Goal: Task Accomplishment & Management: Manage account settings

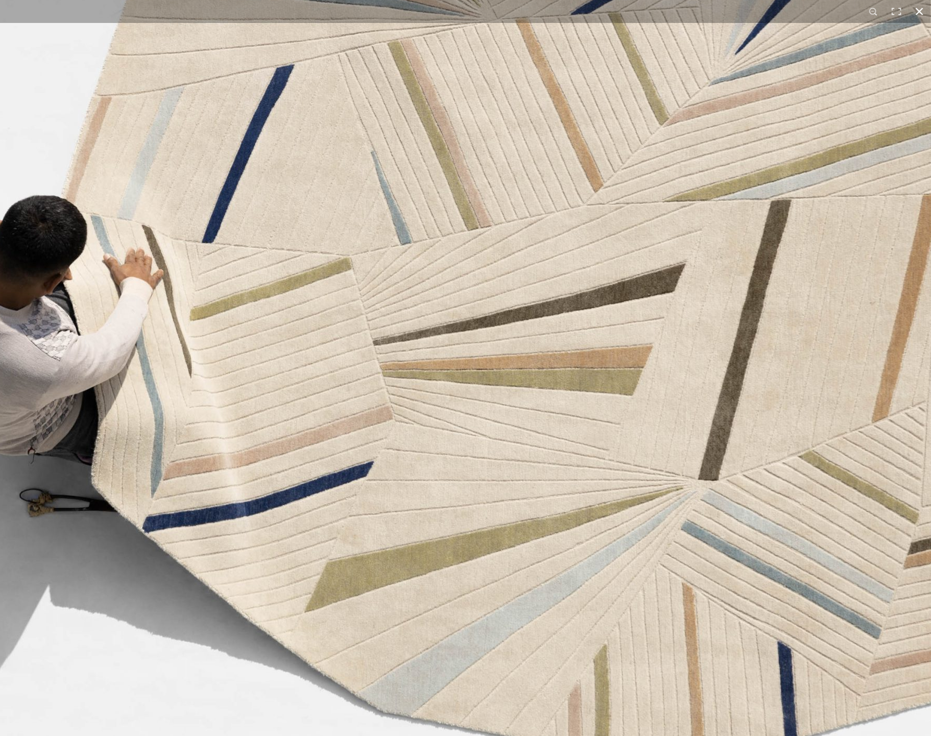
click at [921, 17] on button at bounding box center [919, 11] width 23 height 23
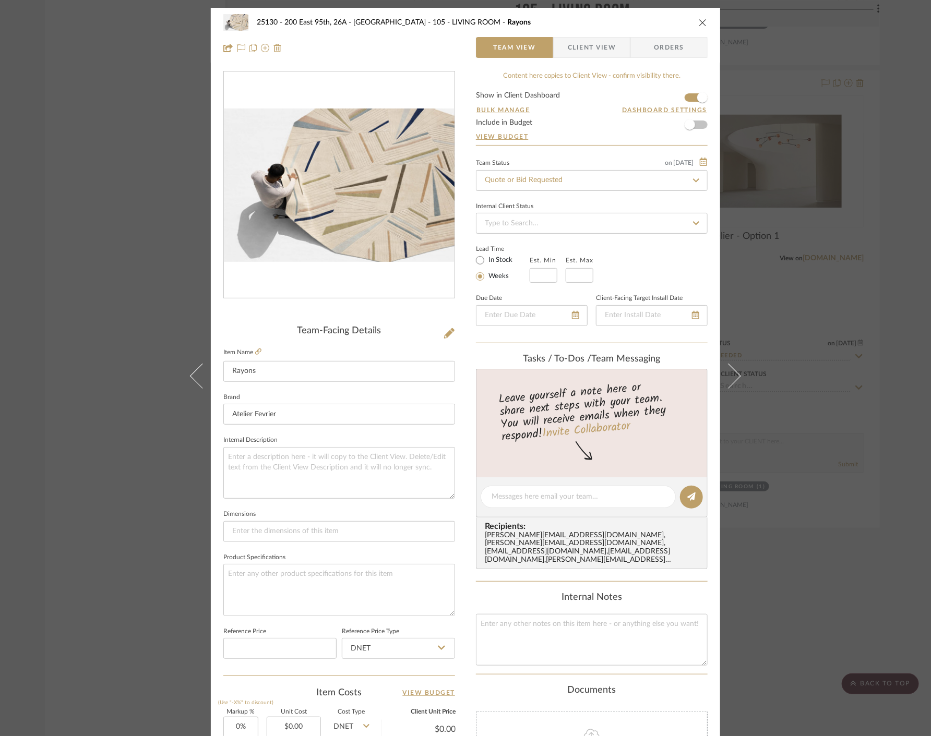
click at [699, 18] on icon "close" at bounding box center [702, 22] width 8 height 8
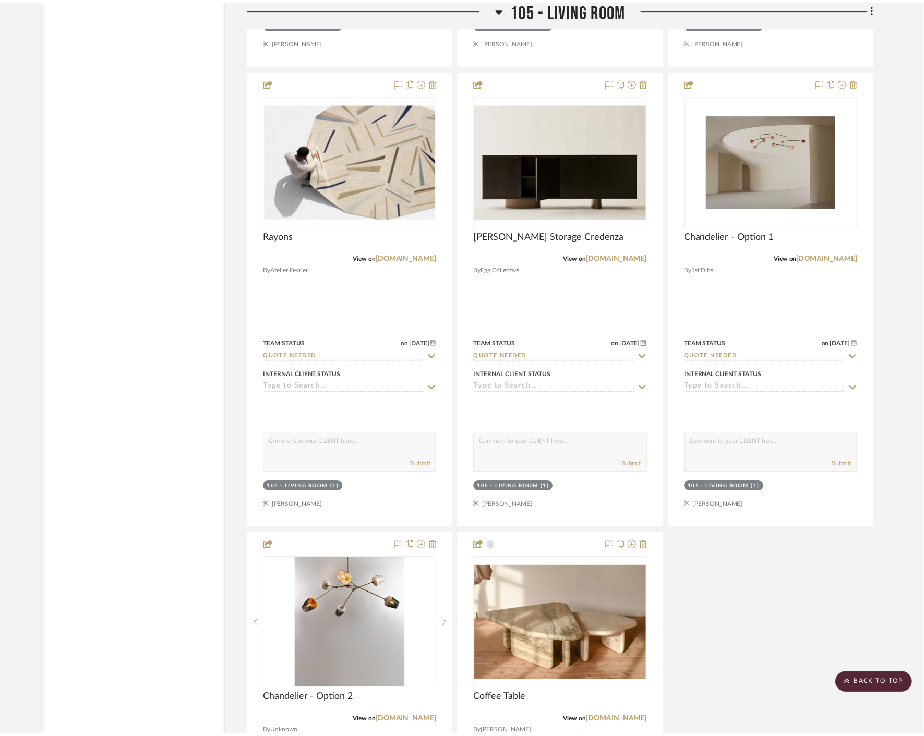
scroll to position [6722, 0]
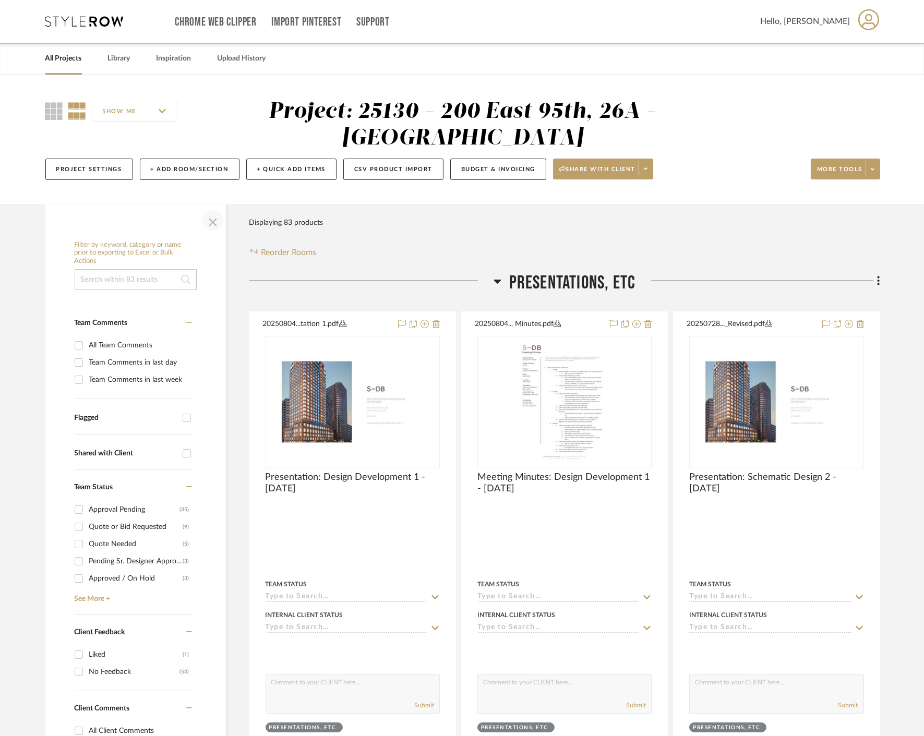
click at [215, 222] on span "button" at bounding box center [212, 220] width 25 height 25
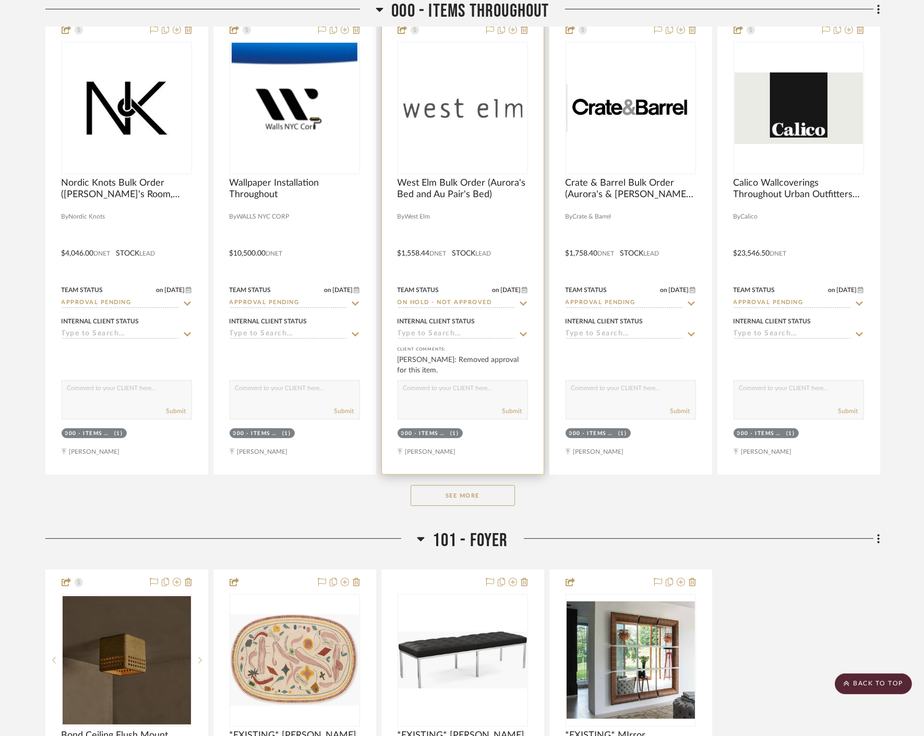
scroll to position [869, 0]
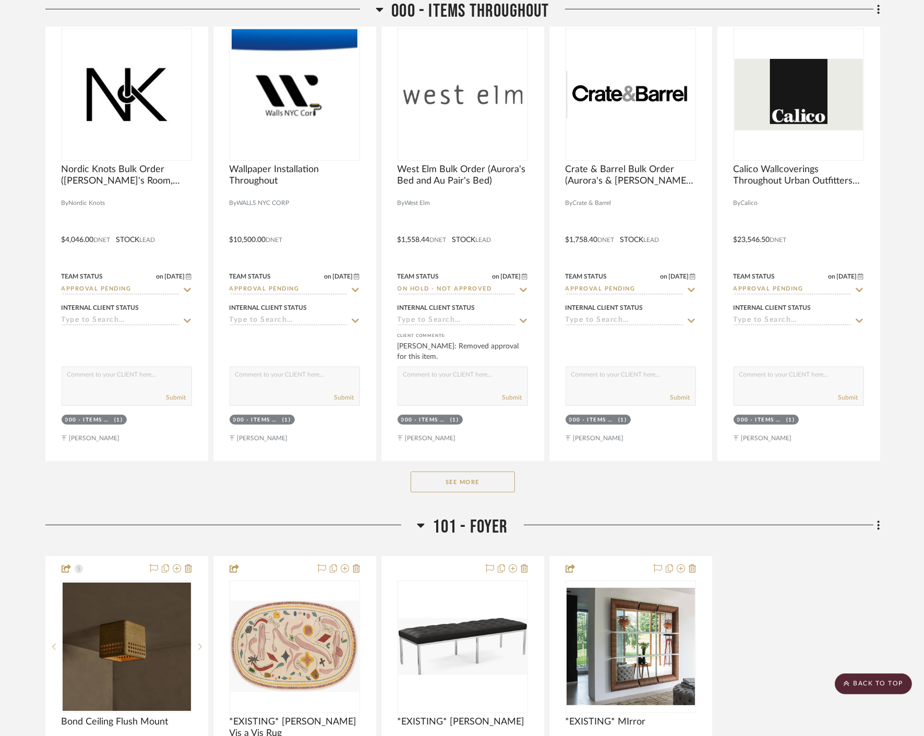
click at [498, 489] on button "See More" at bounding box center [462, 482] width 104 height 21
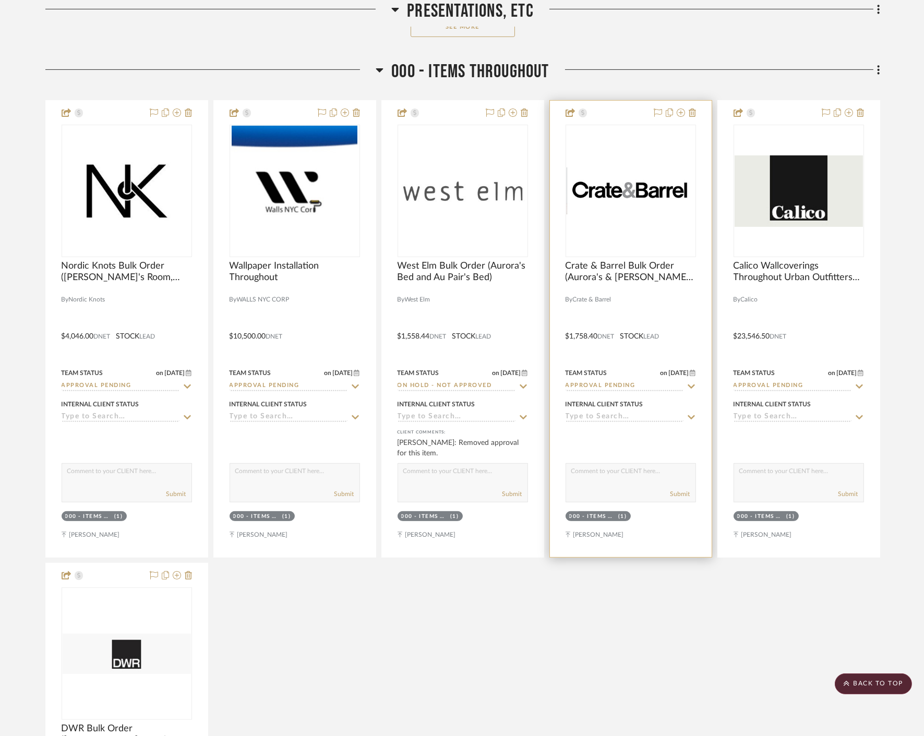
scroll to position [753, 0]
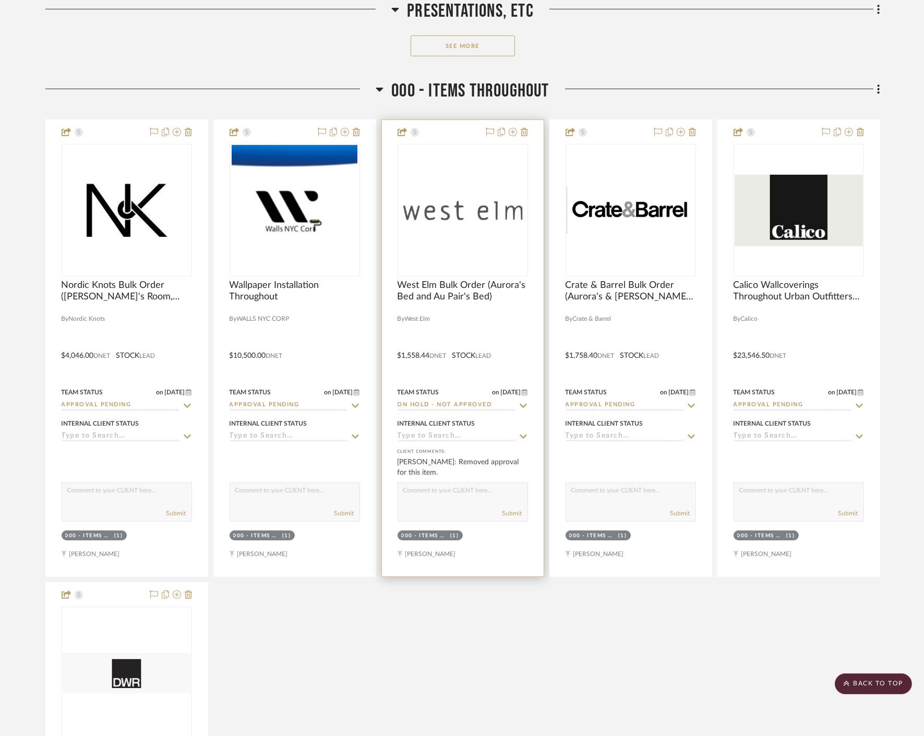
click at [483, 250] on div "0" at bounding box center [462, 209] width 129 height 131
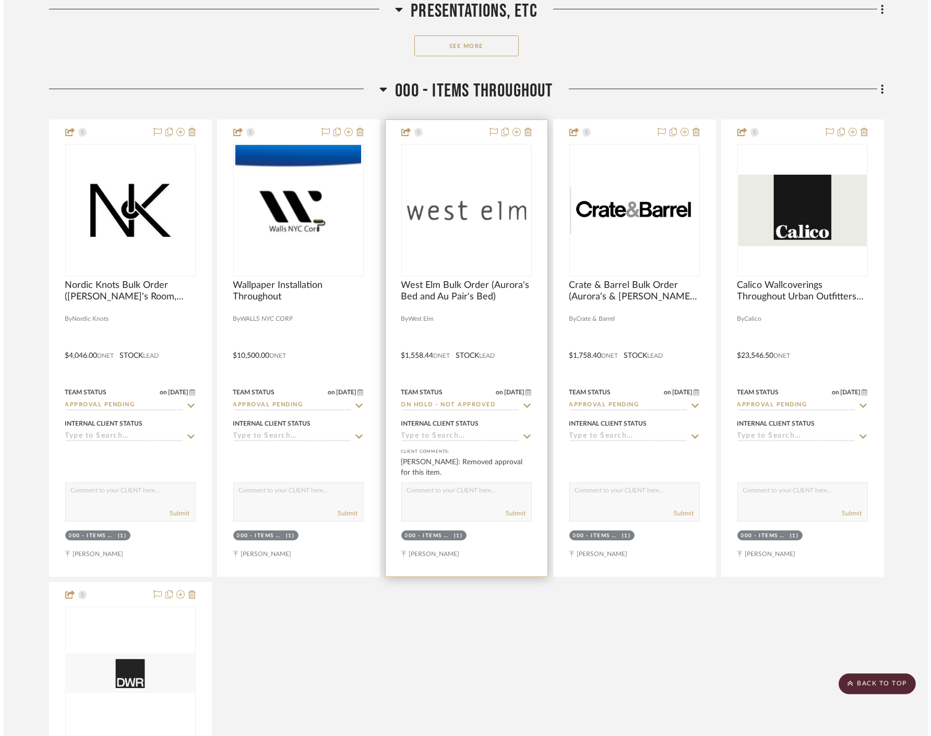
scroll to position [0, 0]
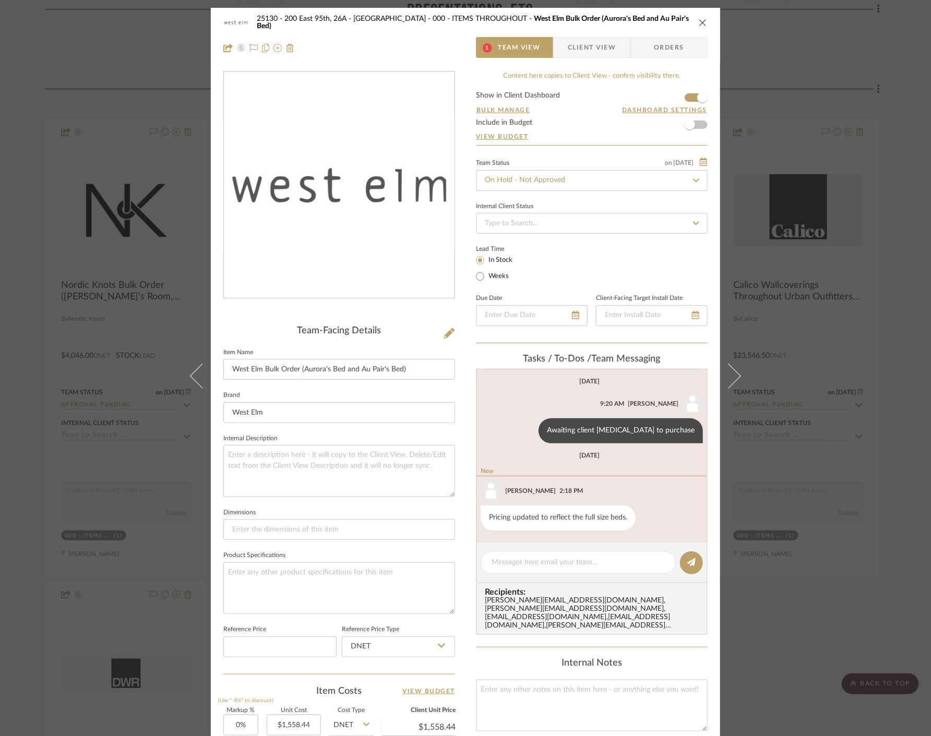
click at [801, 294] on div "25130 - 200 East 95th, 26A - Kosheleva 000 - ITEMS THROUGHOUT West Elm Bulk Ord…" at bounding box center [465, 368] width 931 height 736
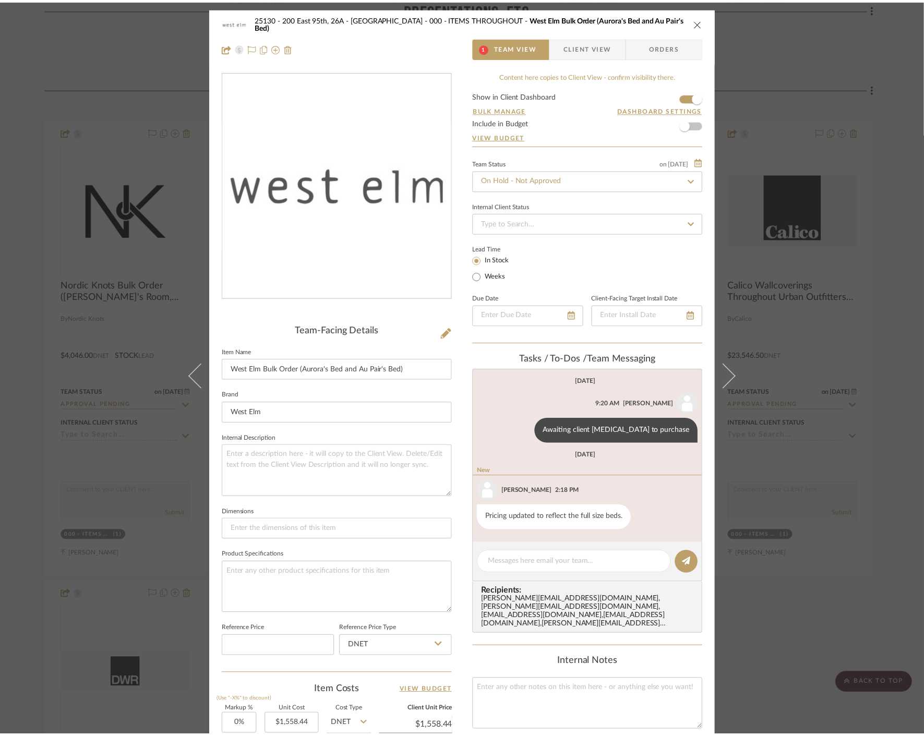
scroll to position [753, 0]
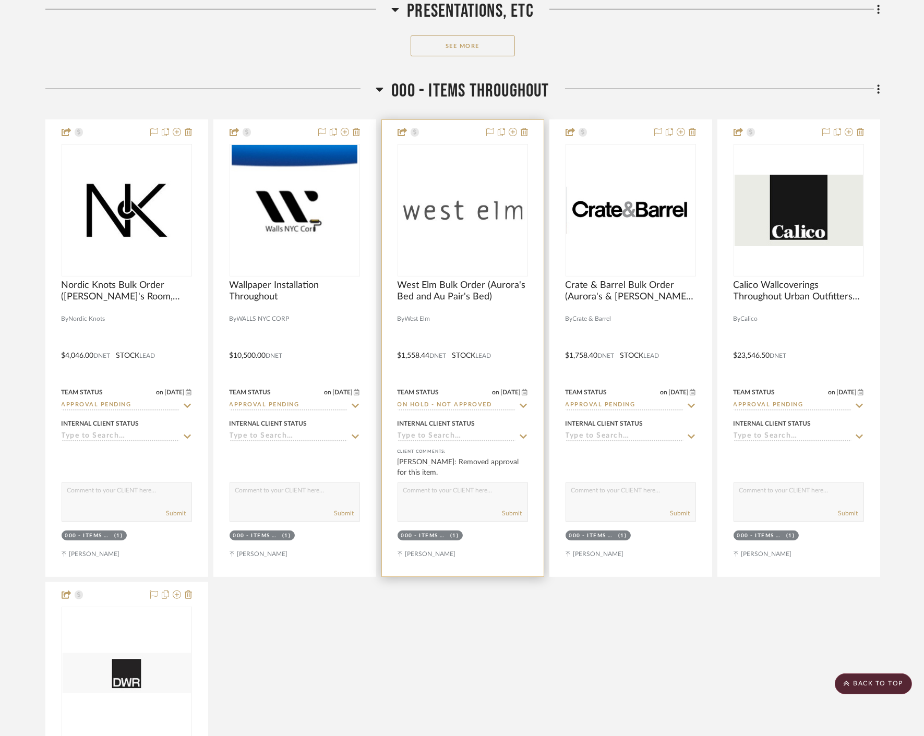
click at [525, 404] on icon at bounding box center [522, 406] width 9 height 8
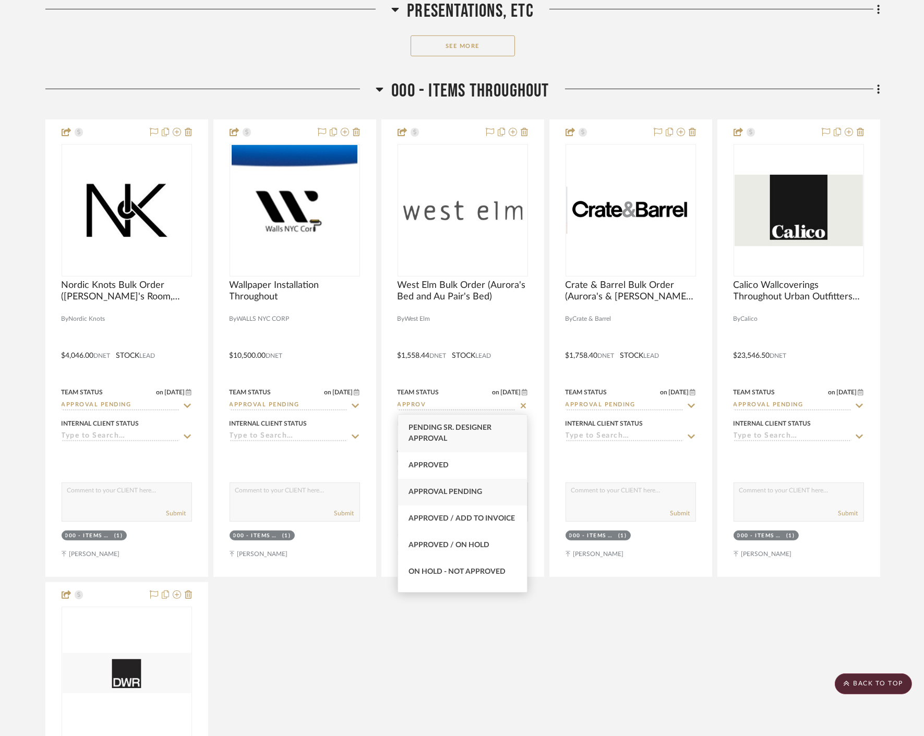
type input "APPROV"
click at [469, 482] on div "Approval Pending" at bounding box center [462, 492] width 129 height 27
type input "[DATE]"
type input "Approval Pending"
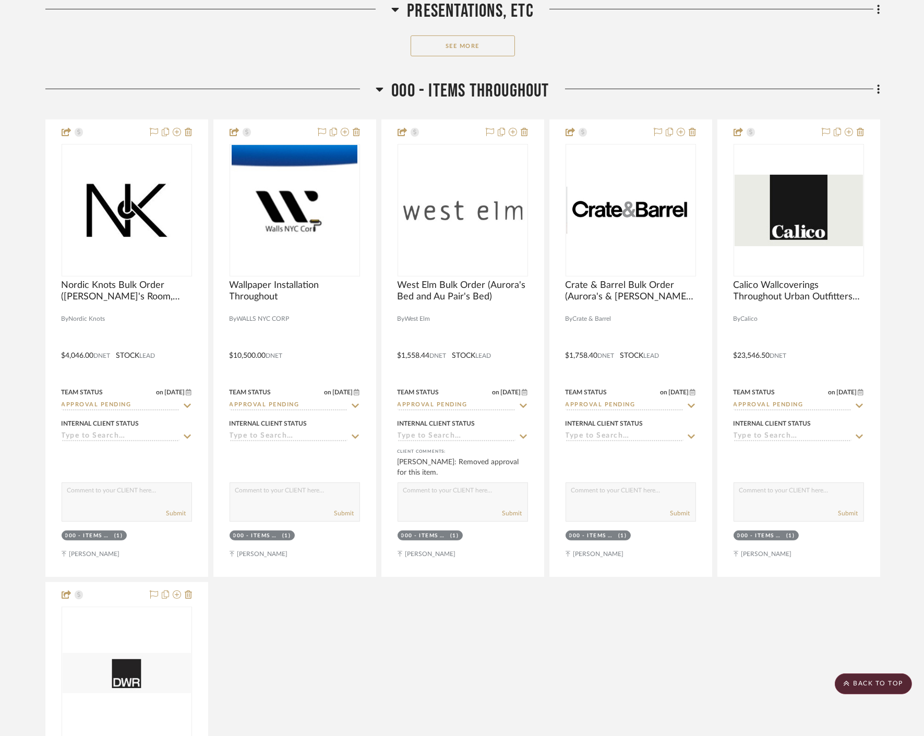
click at [508, 634] on div "Nordic Knots Bulk Order (Astrid's Room, Aurora's Room, Eleanor's Room, and Au P…" at bounding box center [462, 579] width 835 height 920
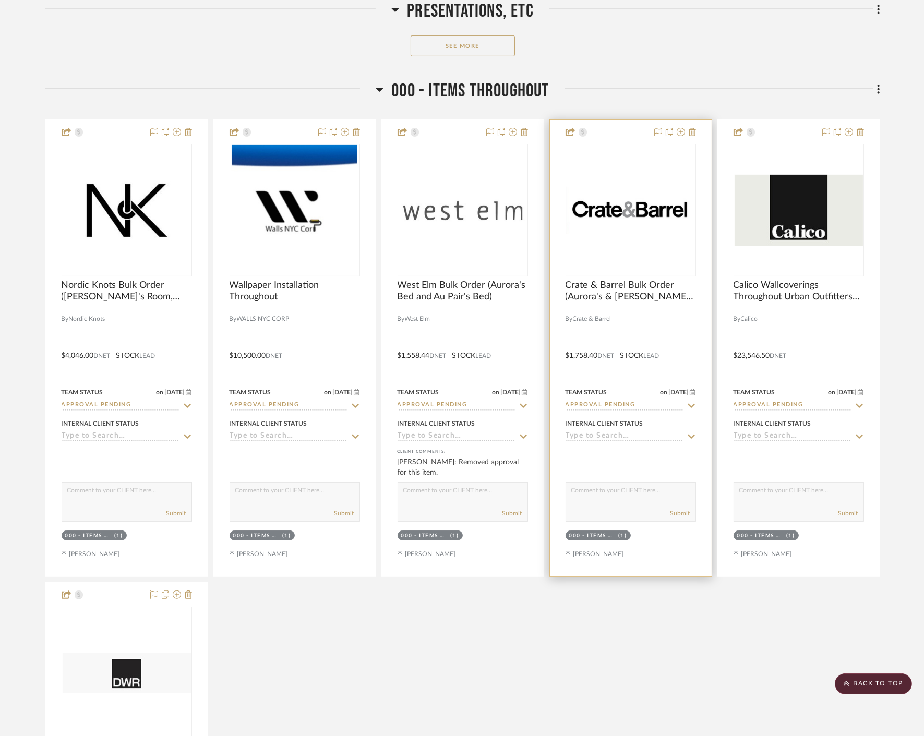
click at [0, 0] on img at bounding box center [0, 0] width 0 height 0
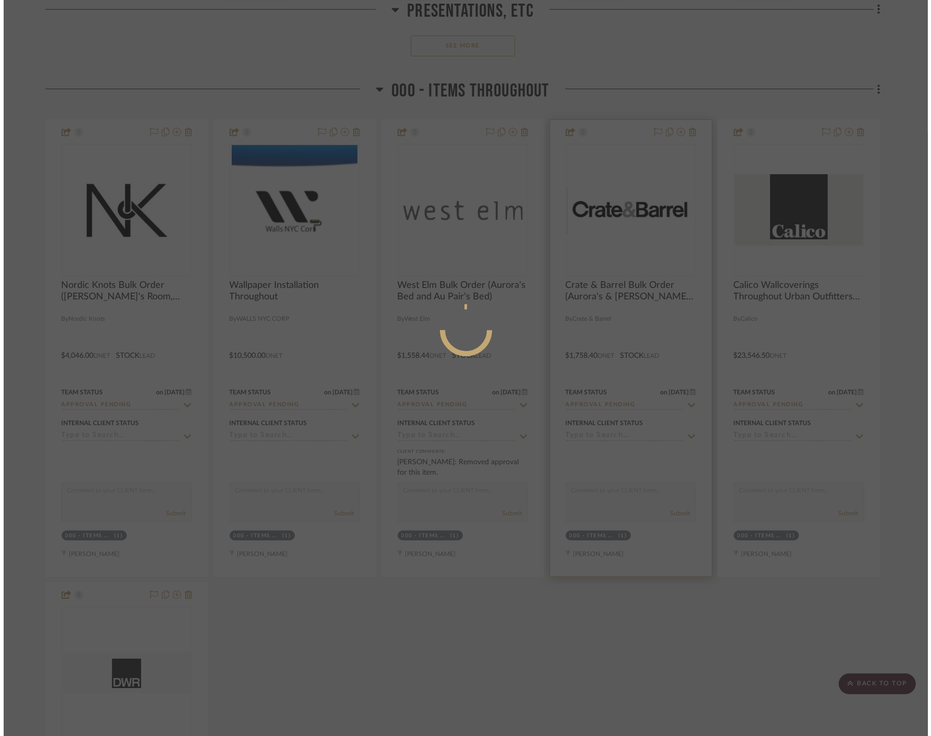
scroll to position [0, 0]
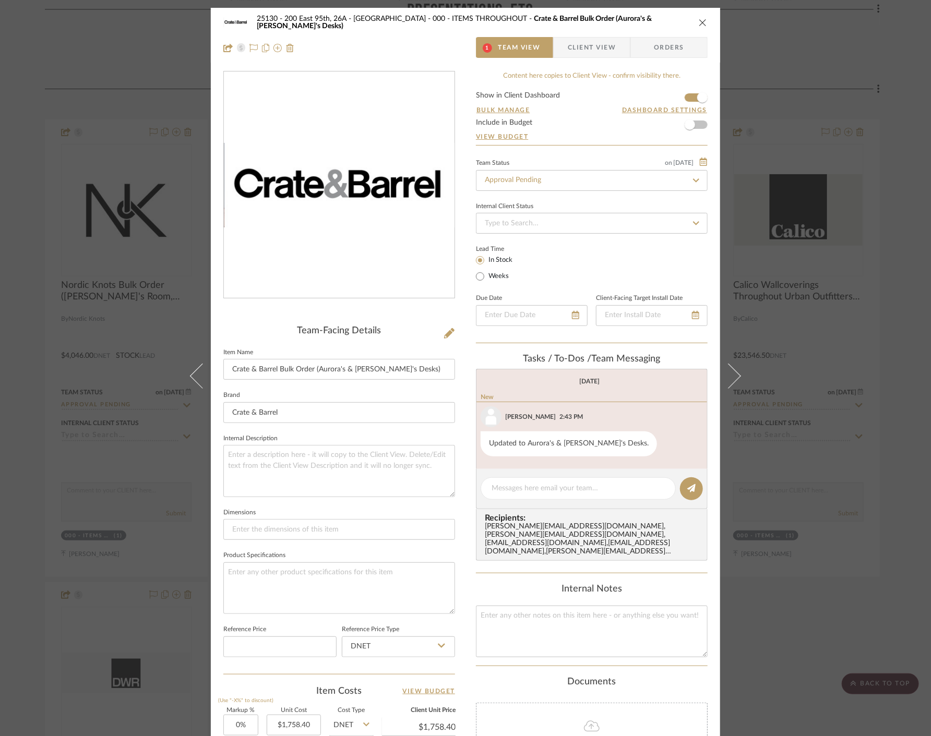
click at [812, 615] on div "25130 - 200 East 95th, 26A - Kosheleva 000 - ITEMS THROUGHOUT Crate & Barrel Bu…" at bounding box center [465, 368] width 931 height 736
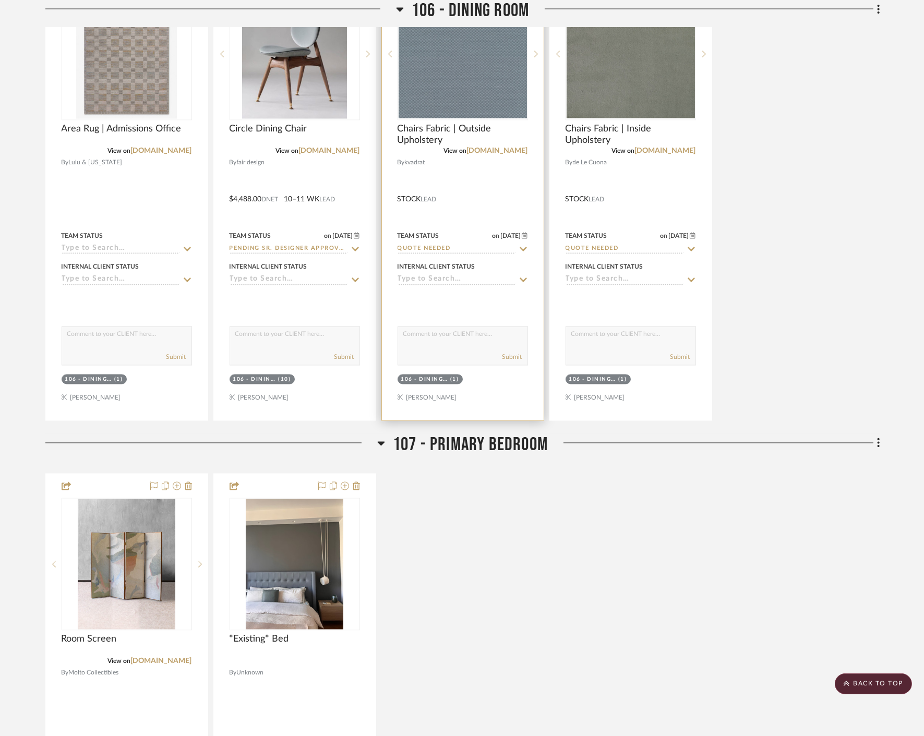
scroll to position [3941, 0]
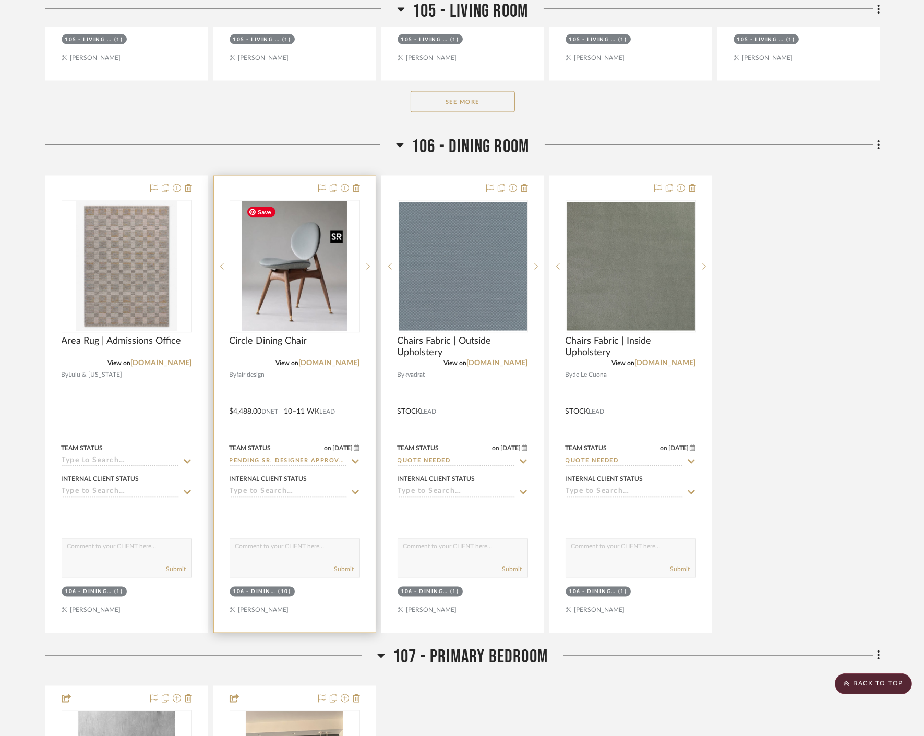
click at [0, 0] on img at bounding box center [0, 0] width 0 height 0
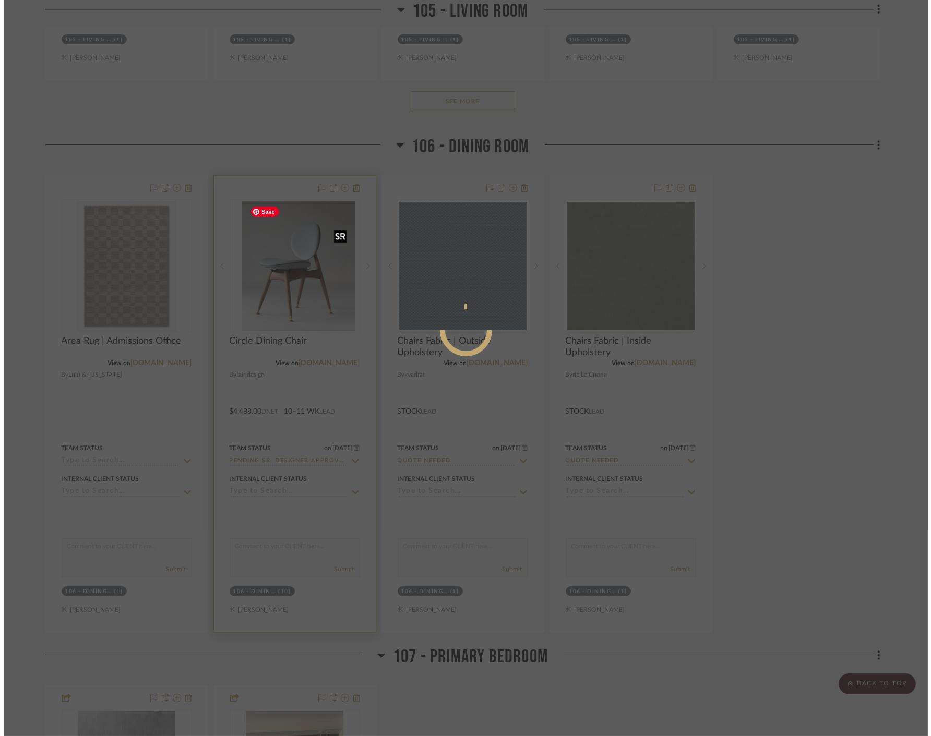
scroll to position [0, 0]
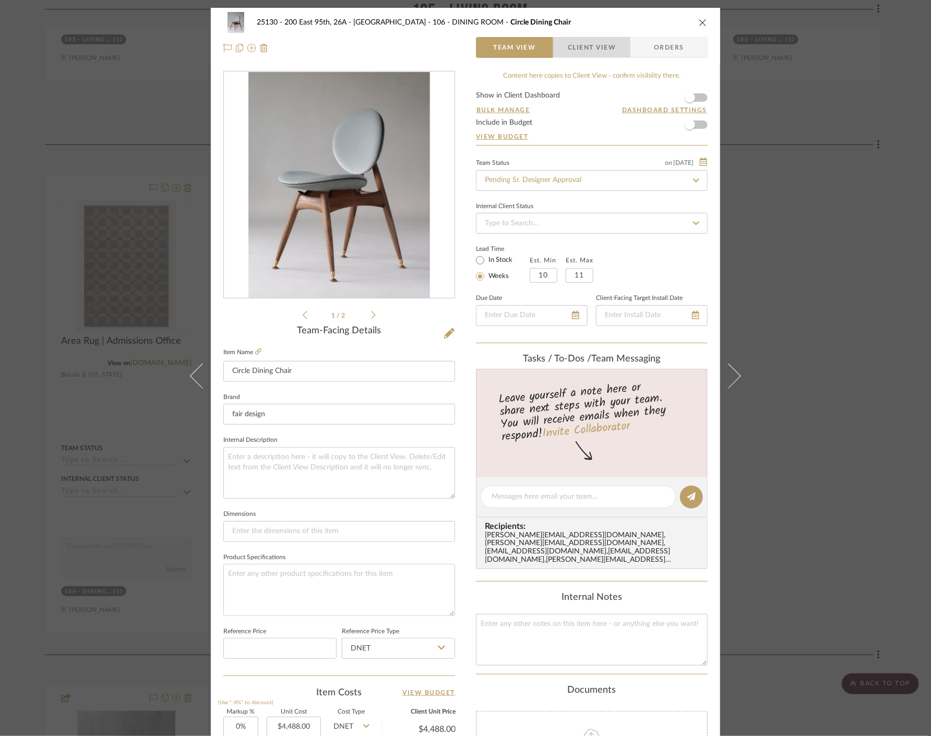
click at [583, 50] on span "Client View" at bounding box center [592, 47] width 48 height 21
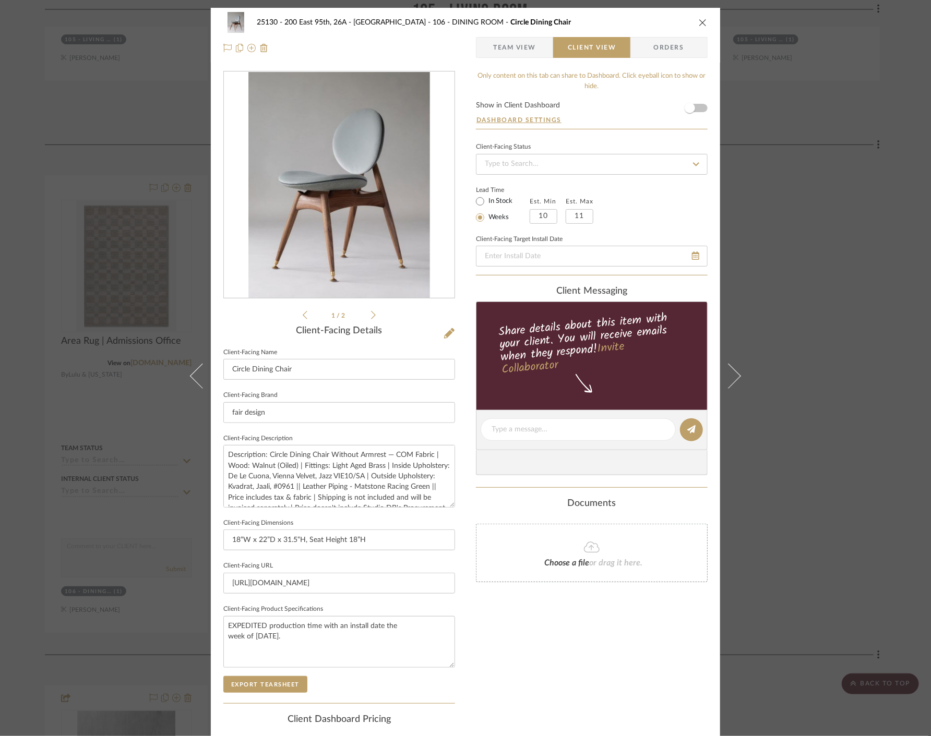
click at [367, 317] on li "1 / 2" at bounding box center [339, 315] width 64 height 13
click at [371, 316] on icon at bounding box center [373, 314] width 5 height 9
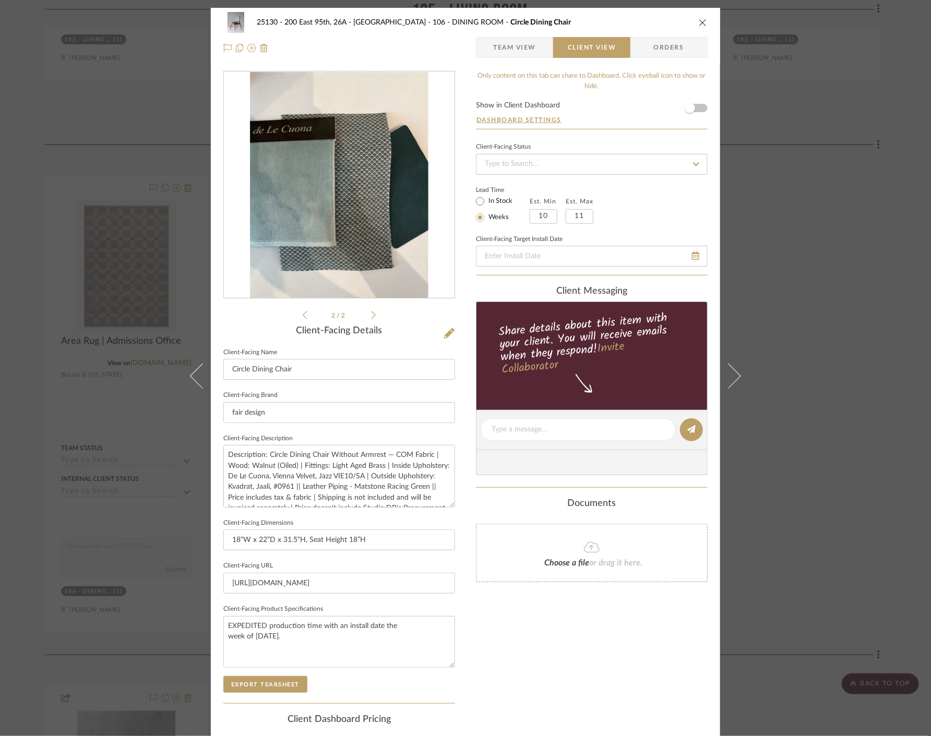
click at [303, 315] on icon at bounding box center [305, 314] width 5 height 9
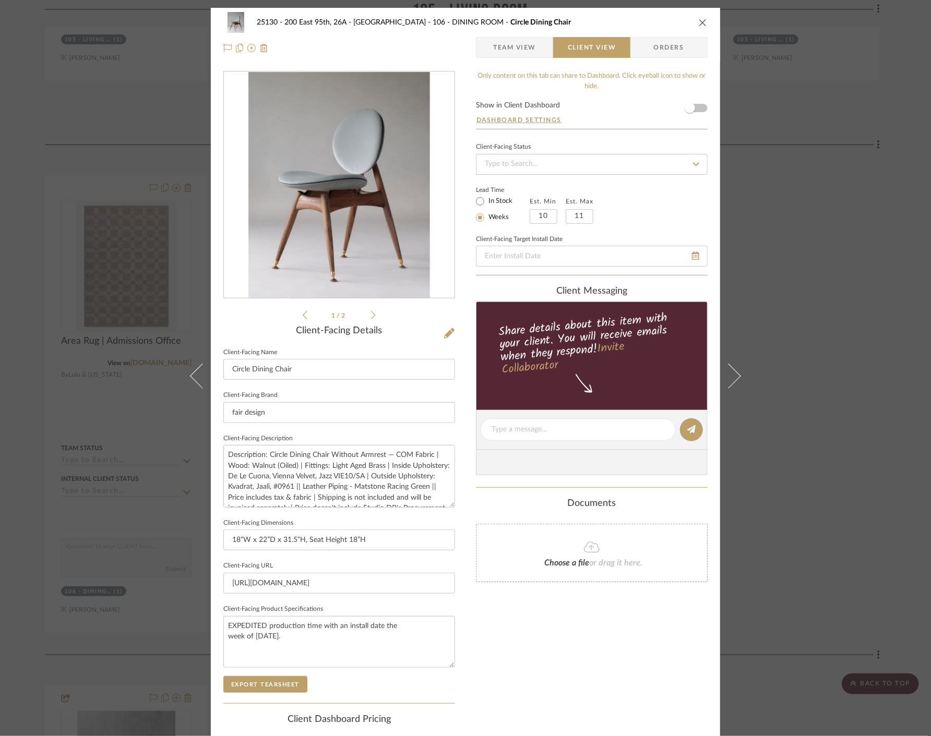
click at [802, 230] on div "25130 - 200 East 95th, 26A - Kosheleva 106 - DINING ROOM Circle Dining Chair Te…" at bounding box center [465, 368] width 931 height 736
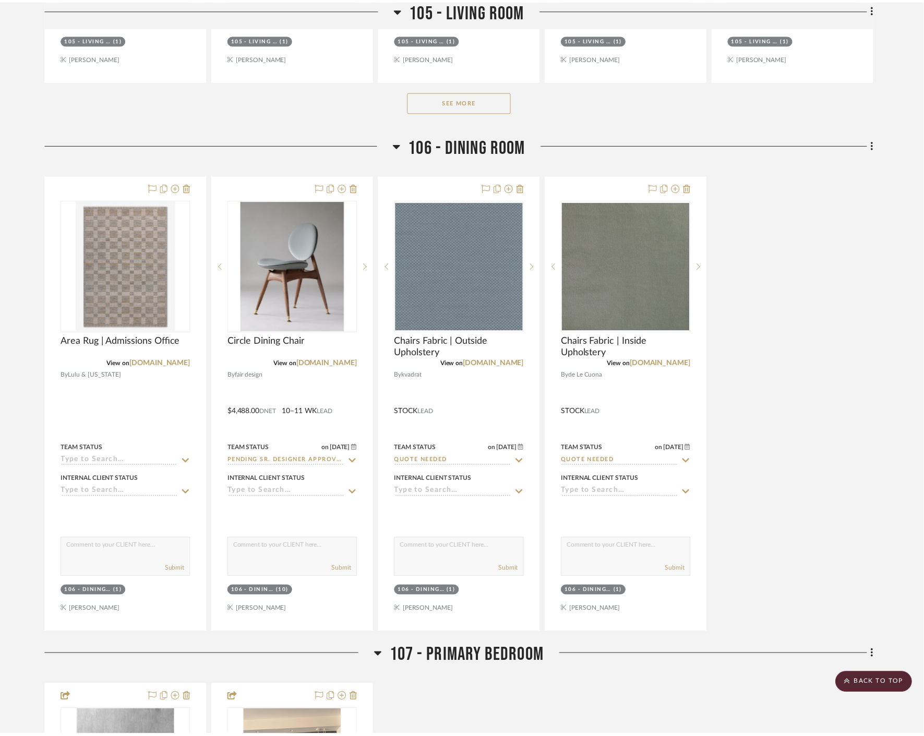
scroll to position [3941, 0]
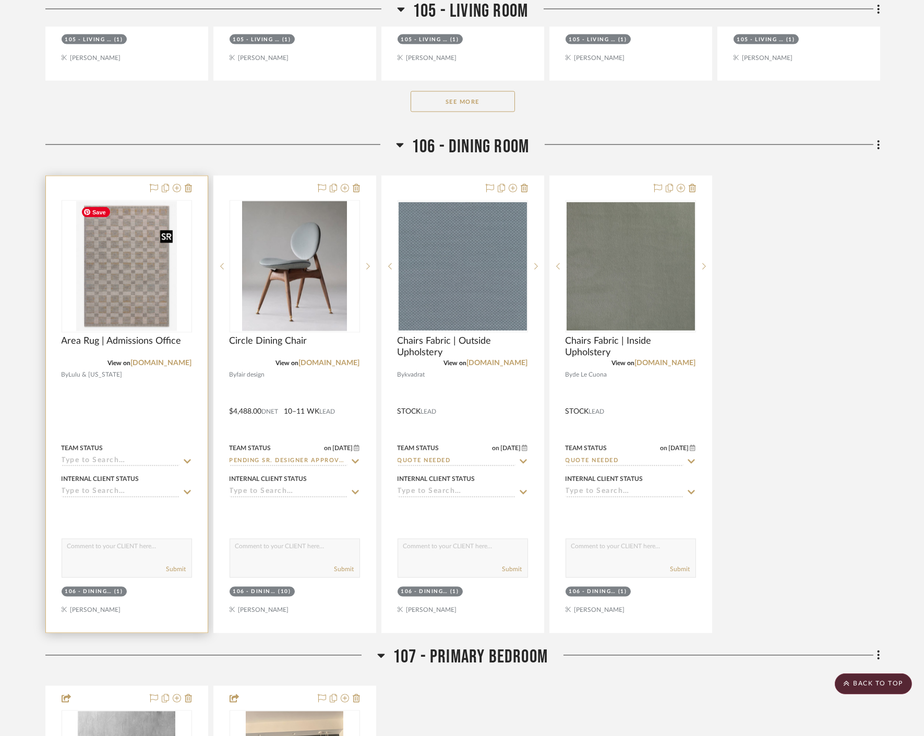
click at [150, 303] on img "0" at bounding box center [126, 266] width 100 height 130
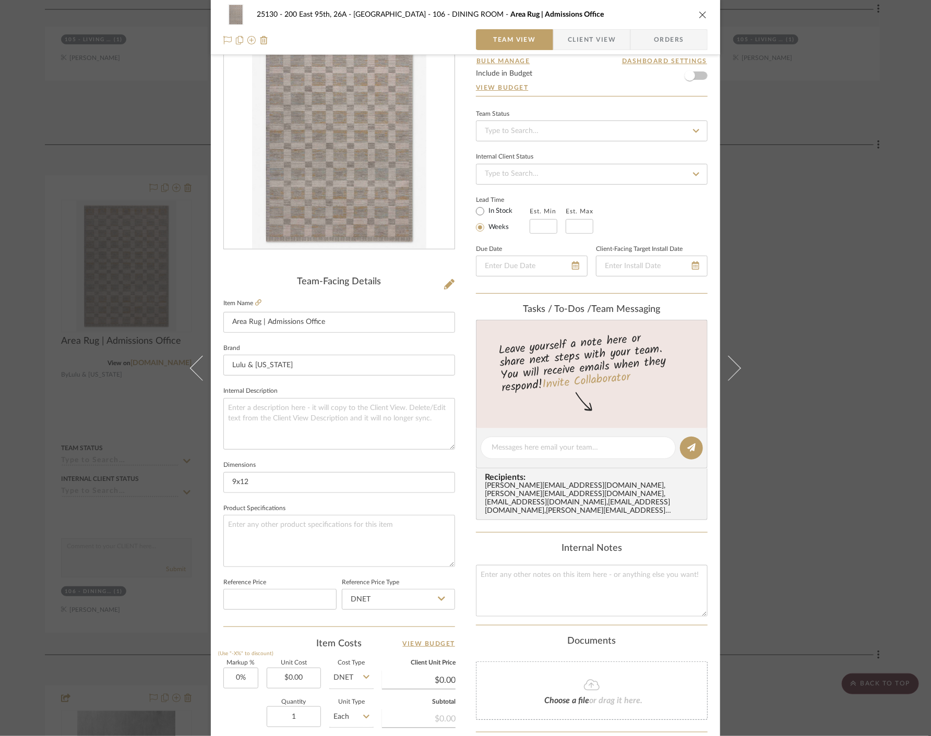
scroll to position [0, 0]
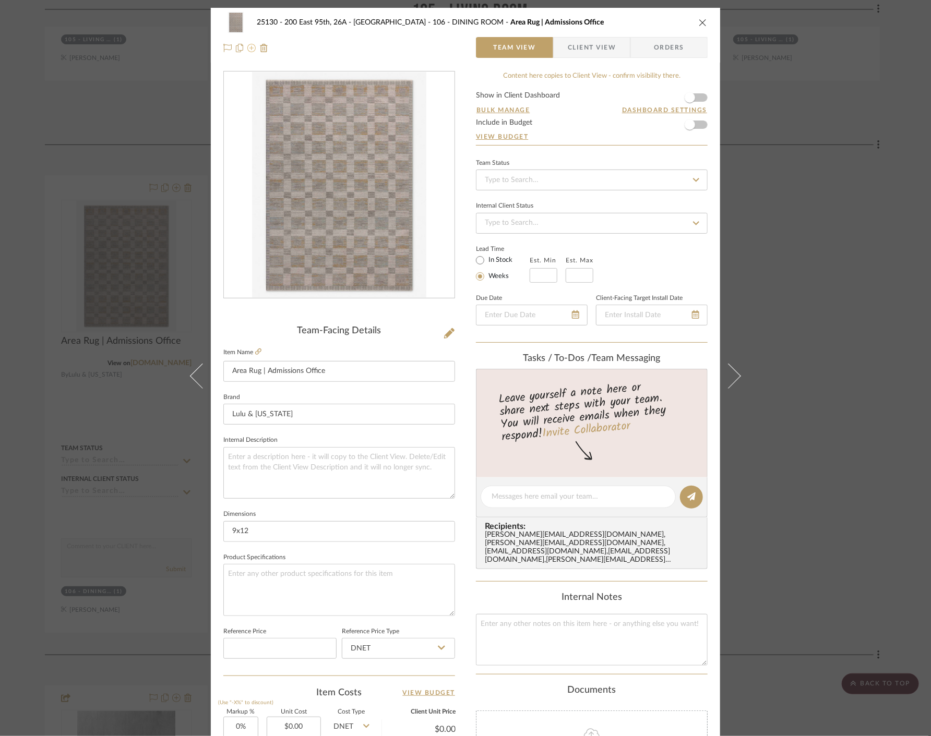
click at [249, 45] on icon at bounding box center [251, 48] width 8 height 8
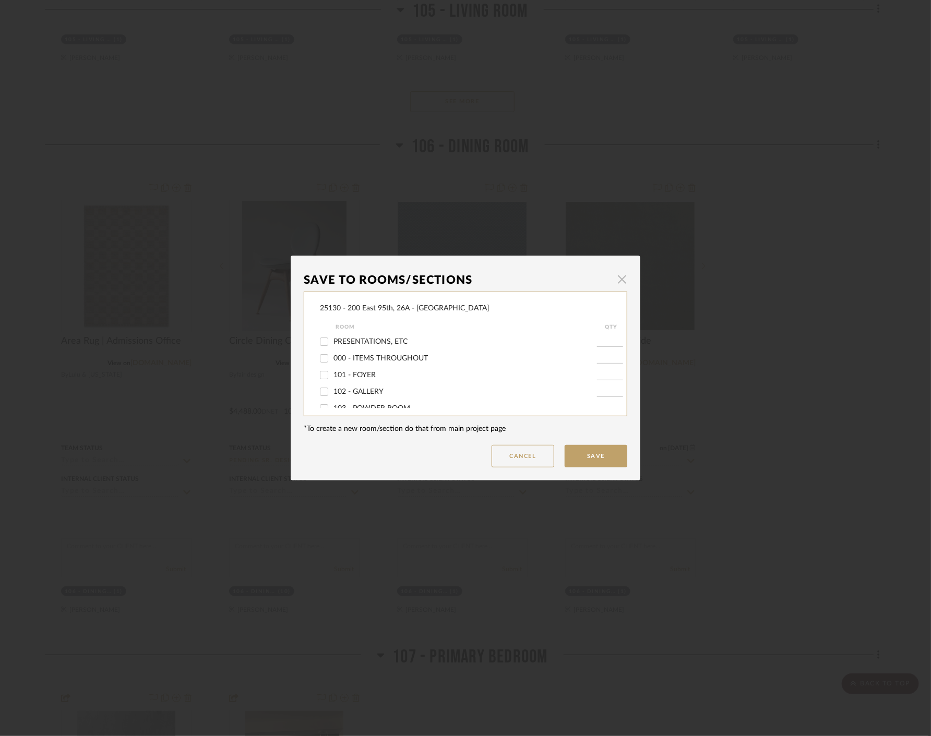
click at [619, 283] on span "button" at bounding box center [621, 279] width 21 height 21
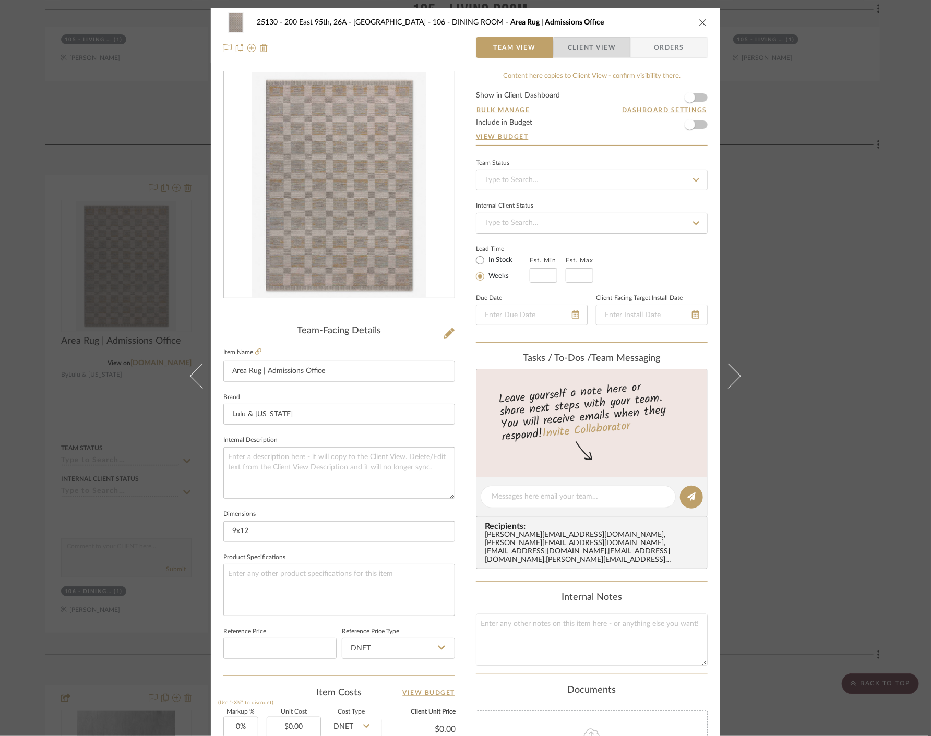
click at [591, 48] on span "Client View" at bounding box center [592, 47] width 48 height 21
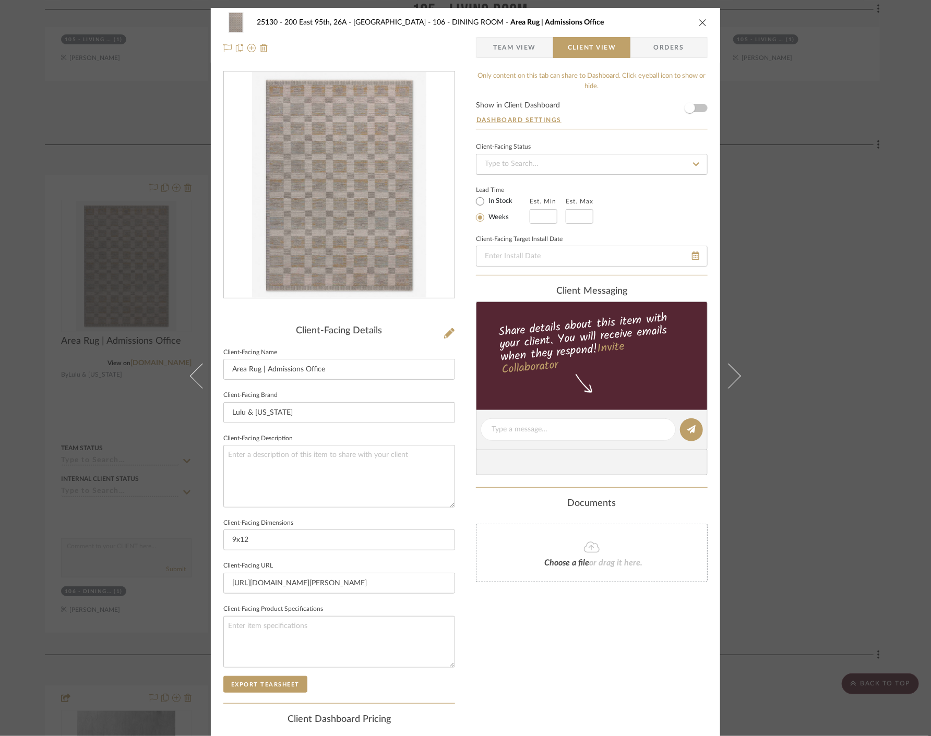
click at [810, 273] on div "25130 - 200 East 95th, 26A - Kosheleva 106 - DINING ROOM Area Rug | Admissions …" at bounding box center [465, 368] width 931 height 736
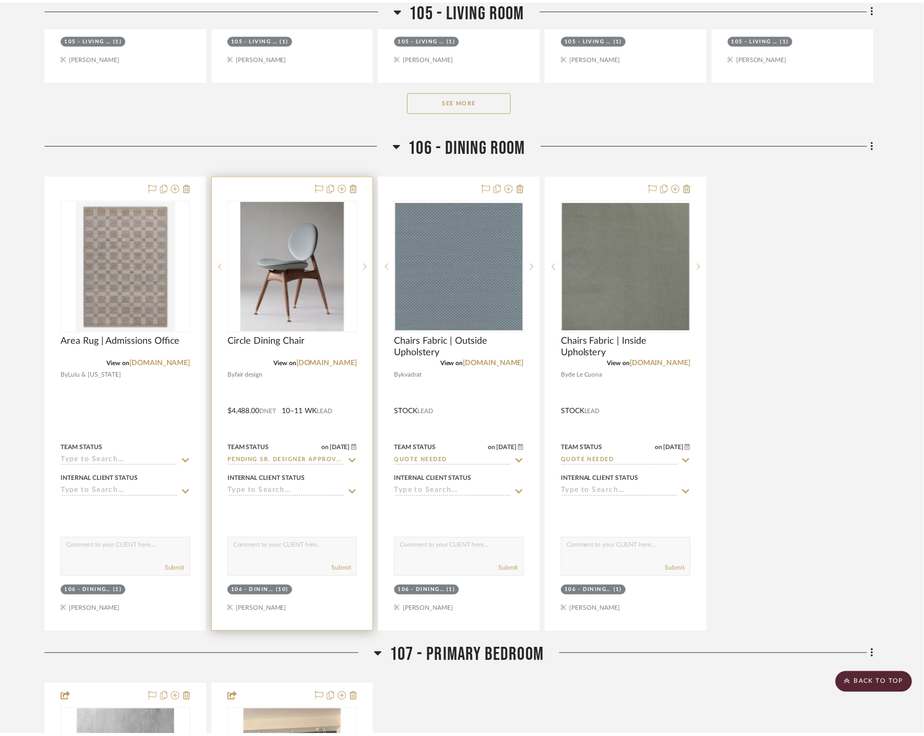
scroll to position [3941, 0]
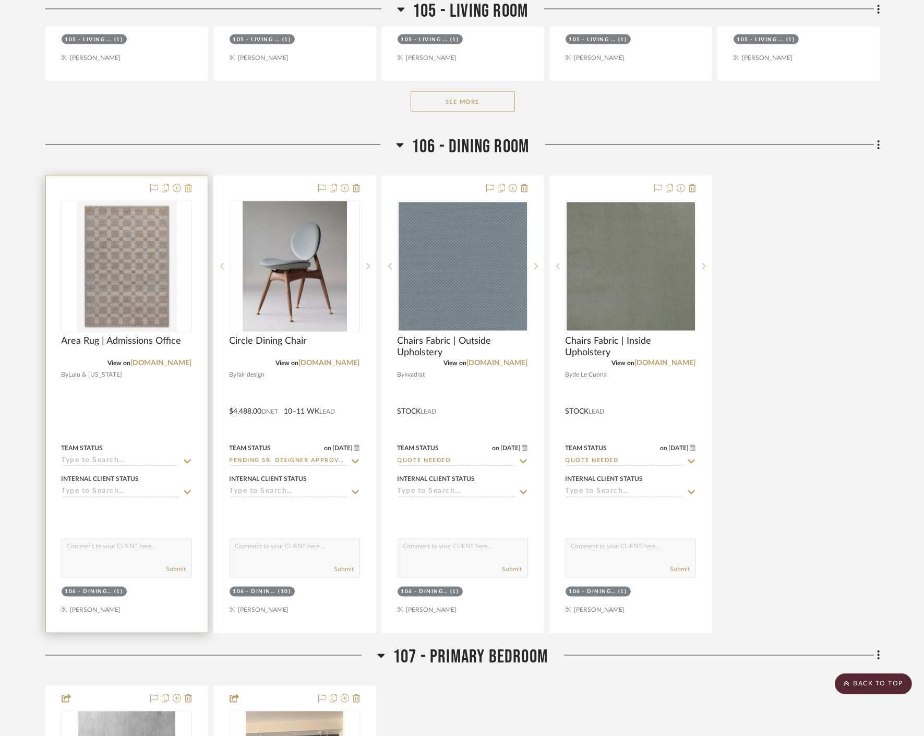
click at [190, 188] on icon at bounding box center [188, 188] width 7 height 8
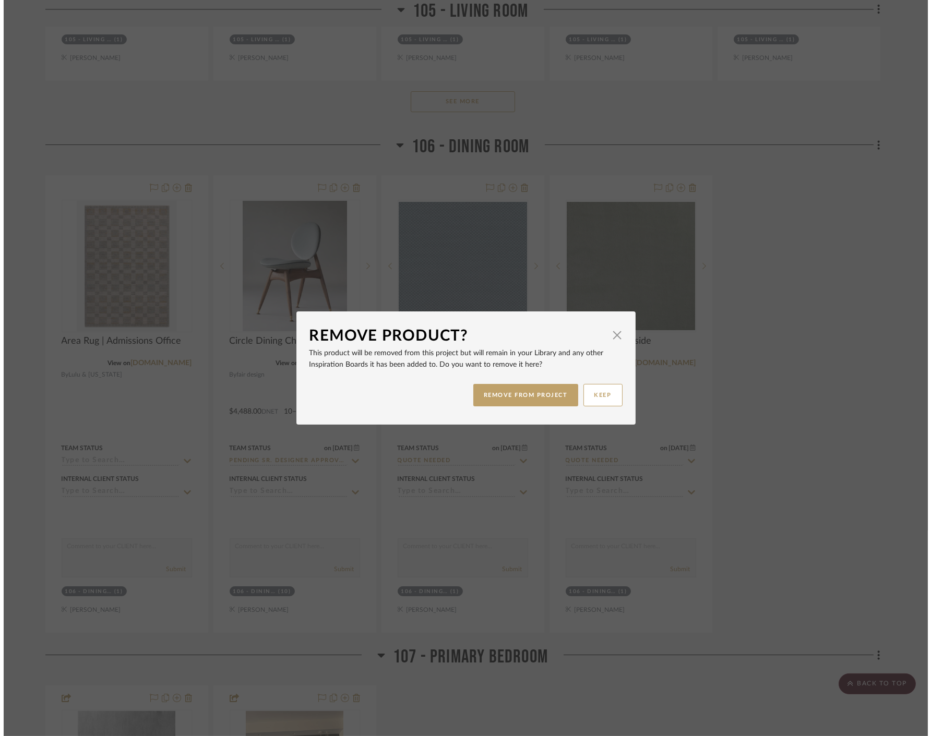
scroll to position [0, 0]
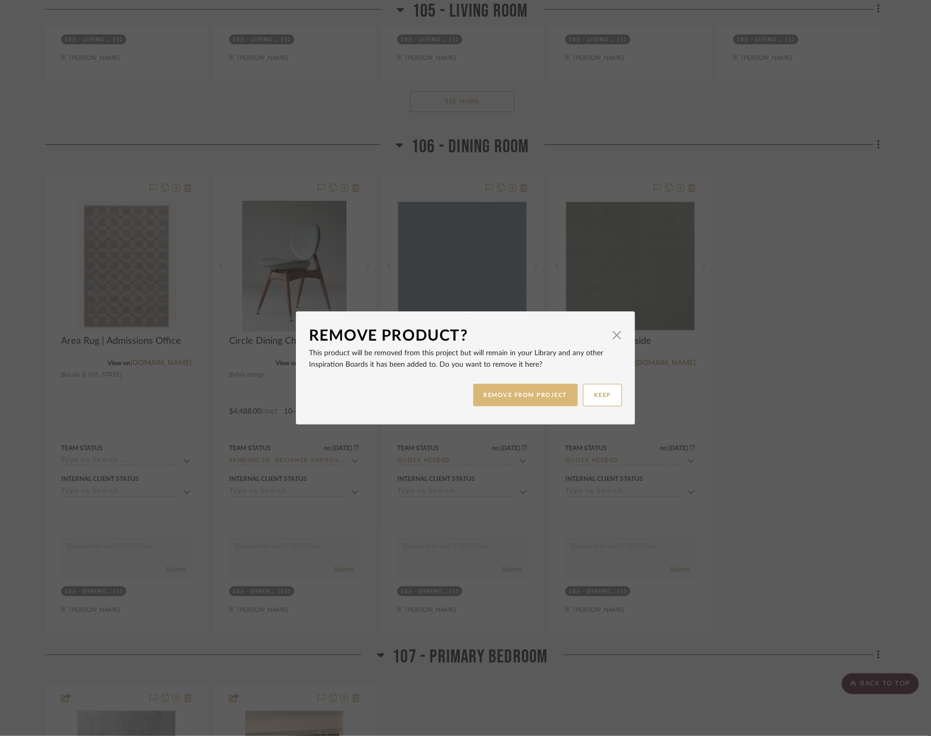
click at [482, 392] on button "REMOVE FROM PROJECT" at bounding box center [525, 395] width 105 height 22
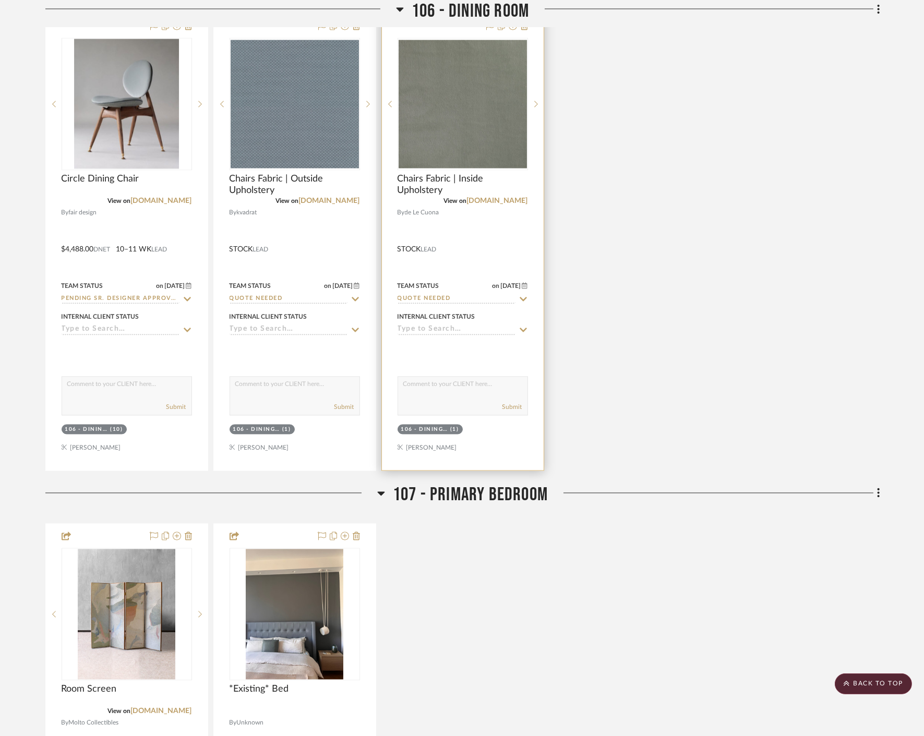
scroll to position [3999, 0]
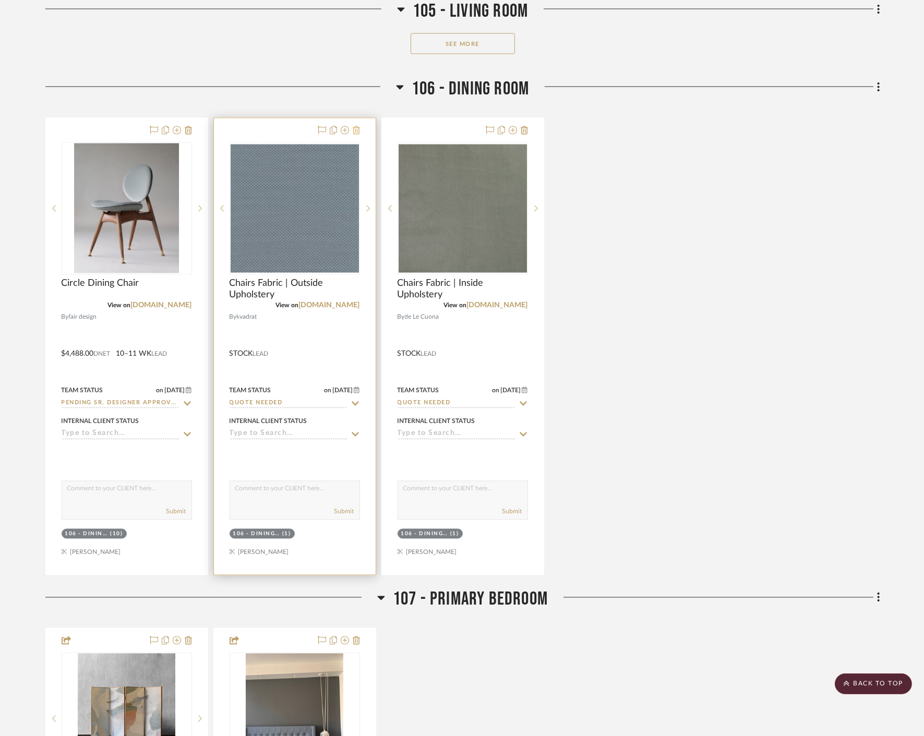
click at [355, 128] on icon at bounding box center [356, 130] width 7 height 8
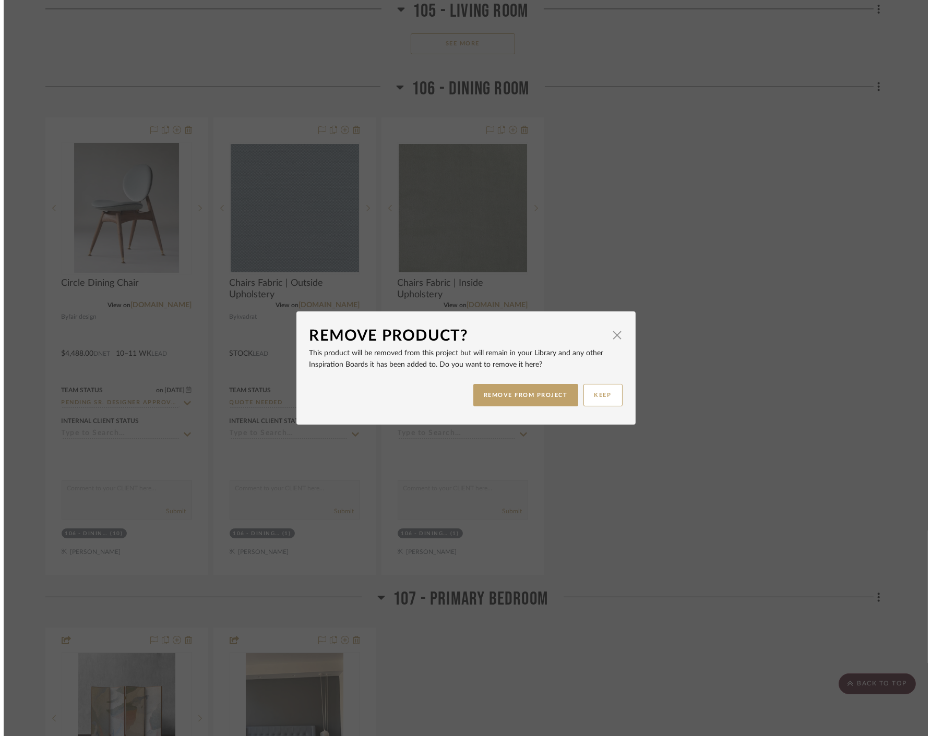
scroll to position [0, 0]
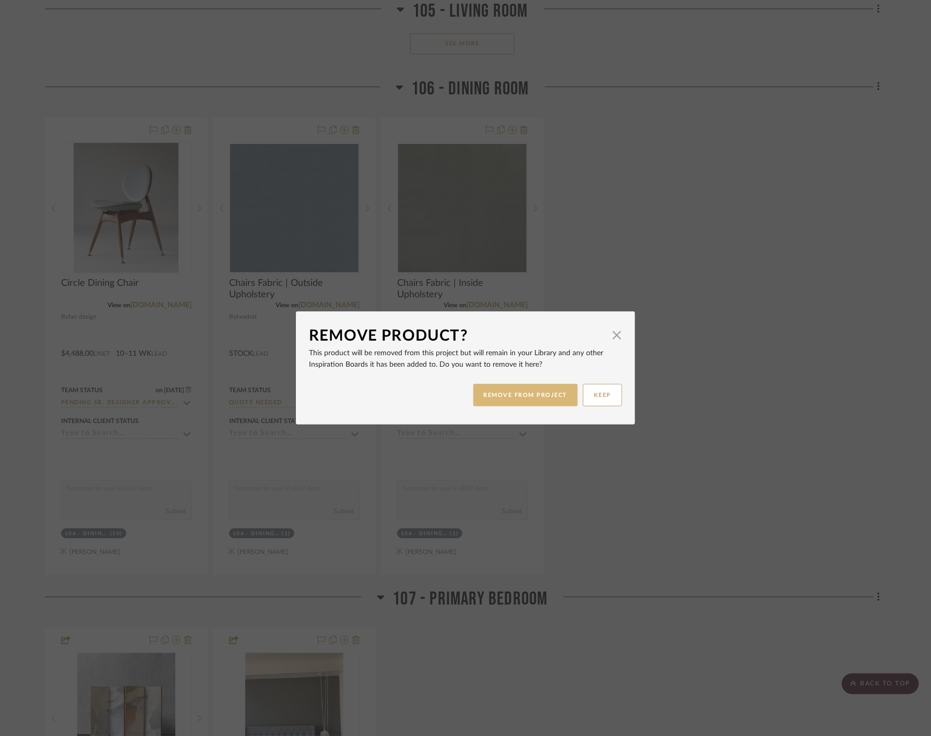
click at [504, 395] on button "REMOVE FROM PROJECT" at bounding box center [525, 395] width 105 height 22
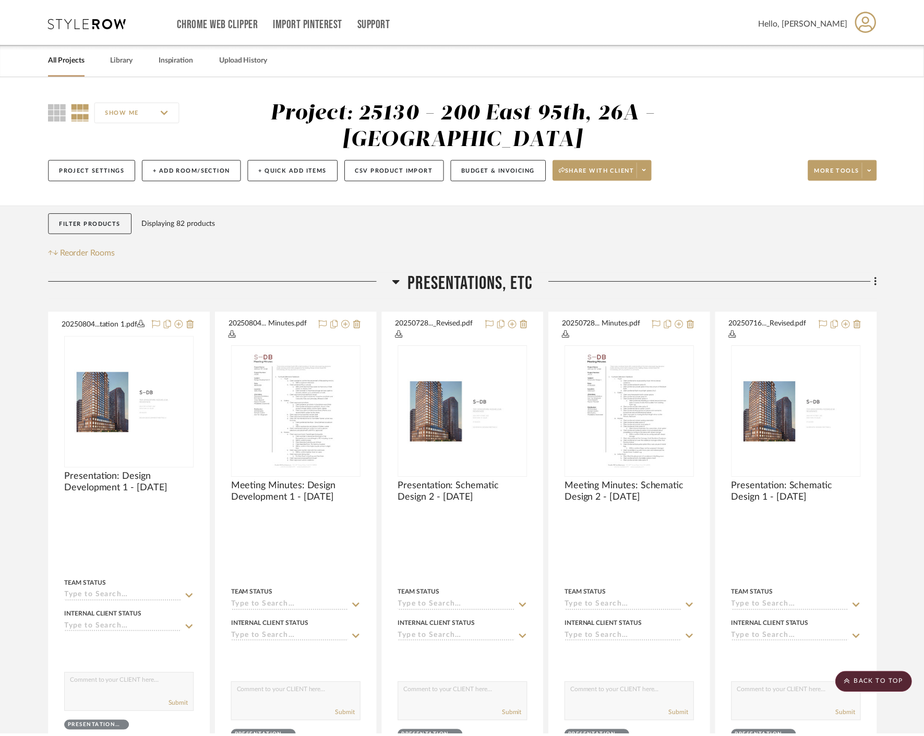
scroll to position [3999, 0]
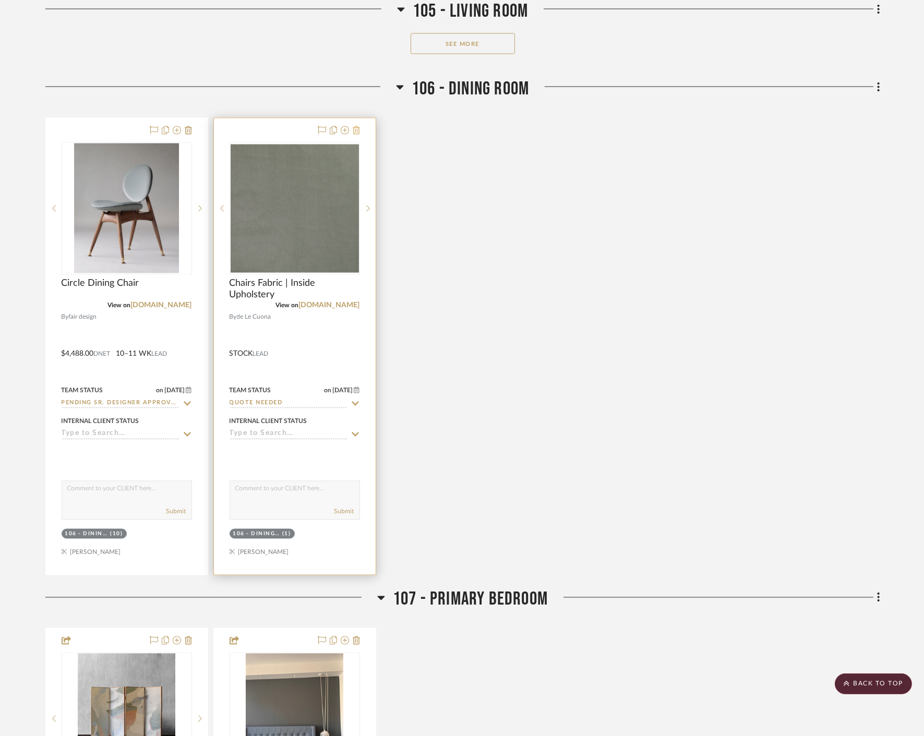
click at [358, 132] on icon at bounding box center [356, 130] width 7 height 8
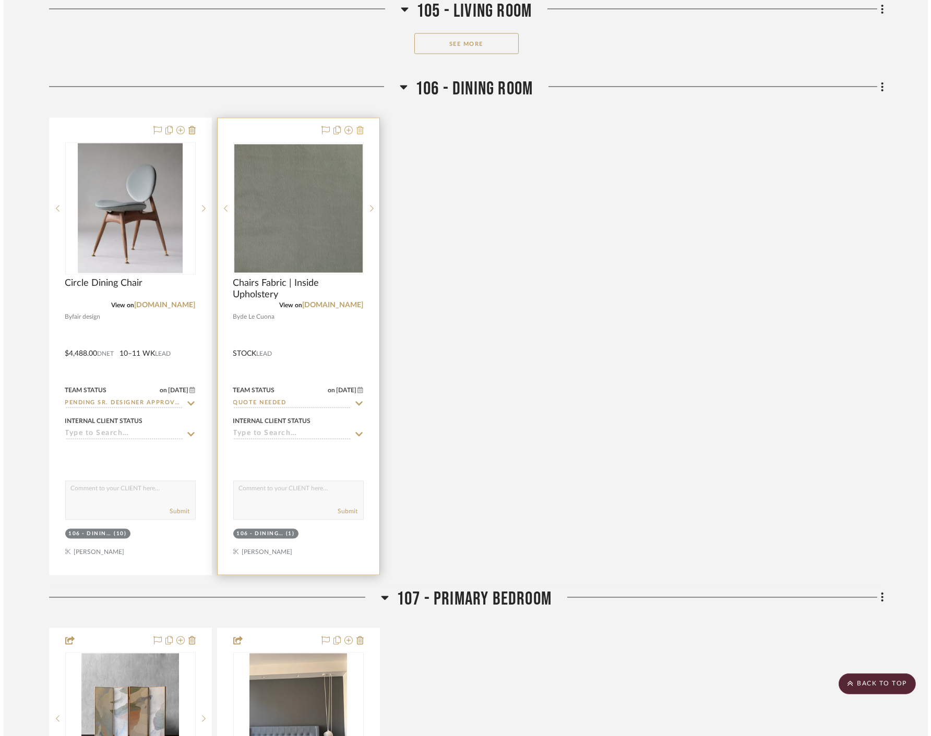
scroll to position [0, 0]
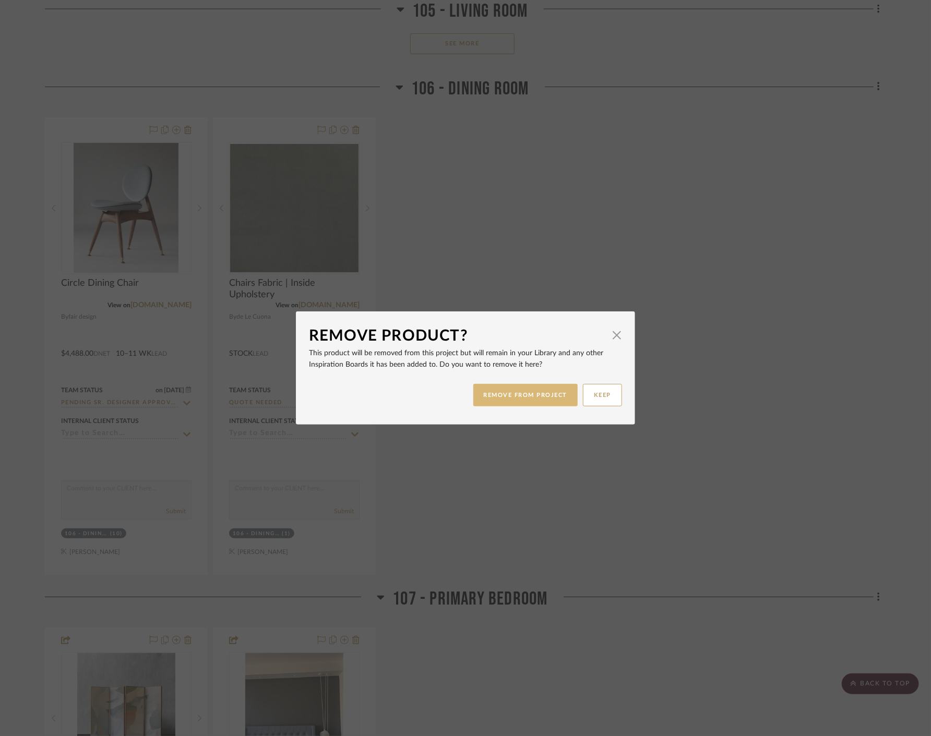
click at [504, 387] on button "REMOVE FROM PROJECT" at bounding box center [525, 395] width 105 height 22
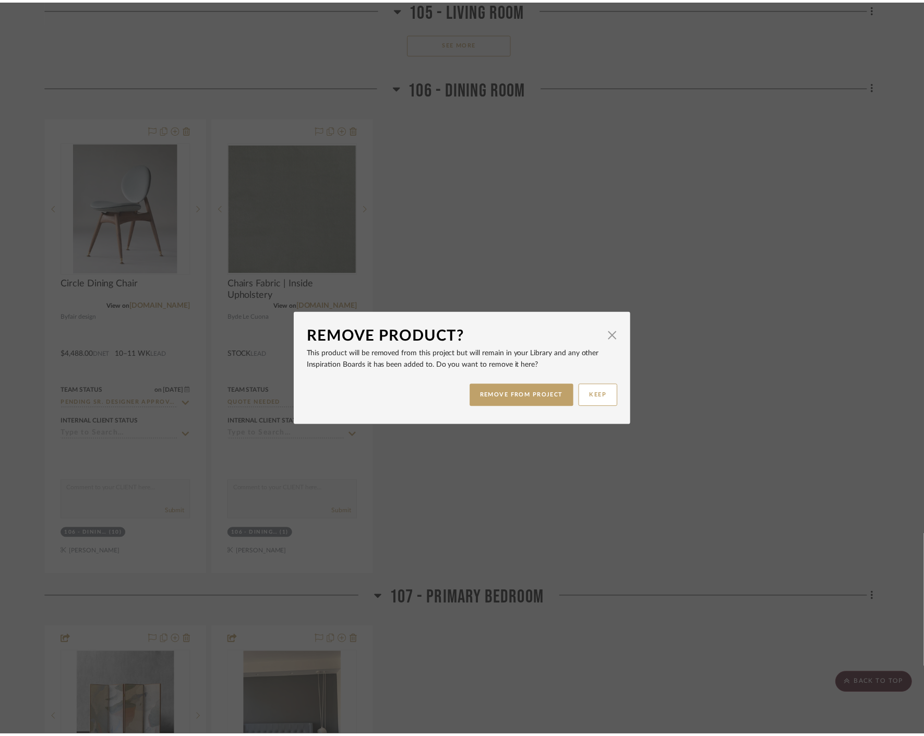
scroll to position [3999, 0]
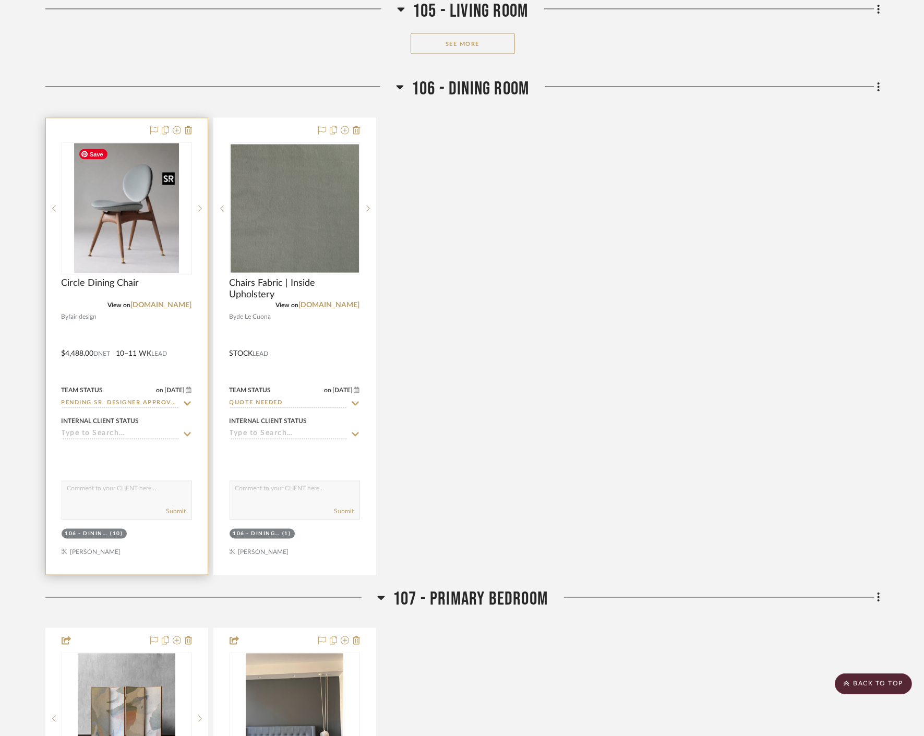
click at [129, 234] on img "0" at bounding box center [126, 208] width 105 height 130
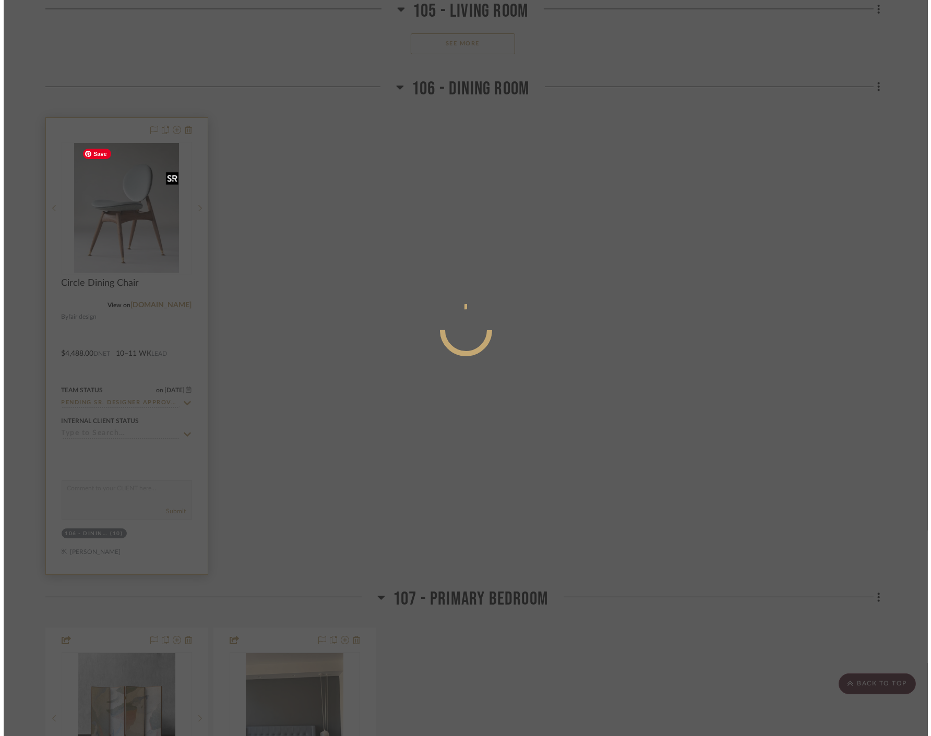
scroll to position [0, 0]
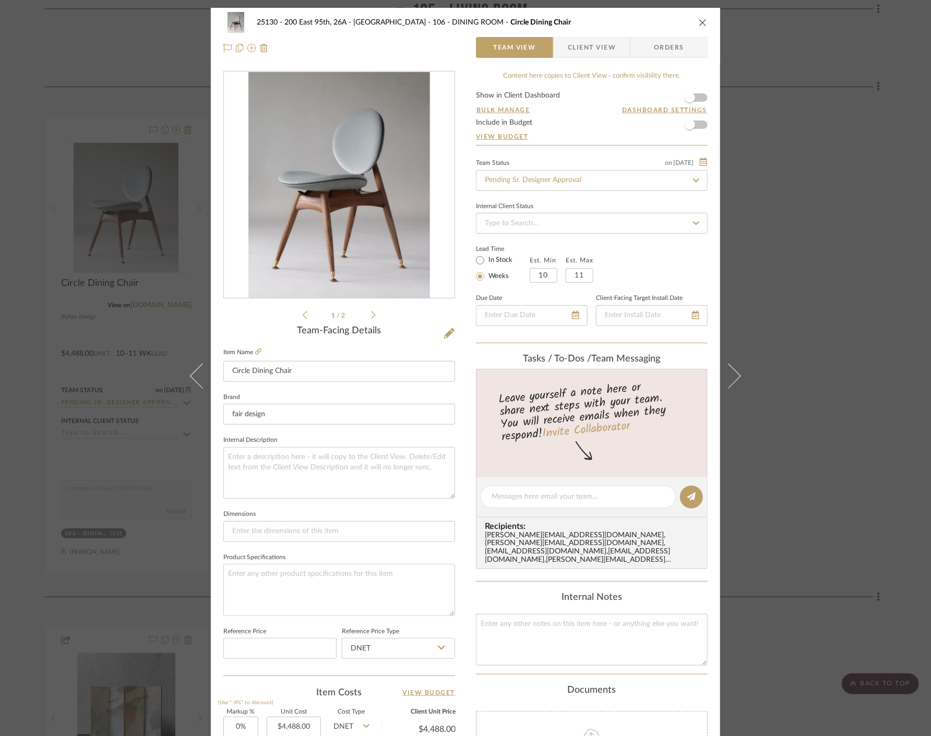
drag, startPoint x: 601, startPoint y: 47, endPoint x: 595, endPoint y: 55, distance: 9.6
click at [601, 47] on span "Client View" at bounding box center [592, 47] width 48 height 21
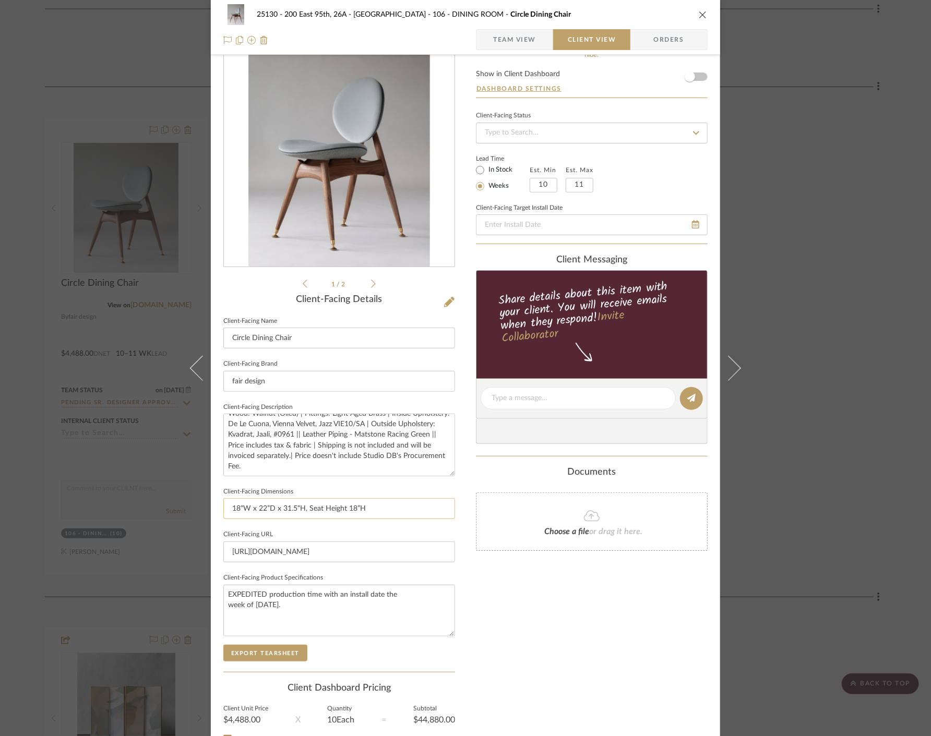
scroll to position [58, 0]
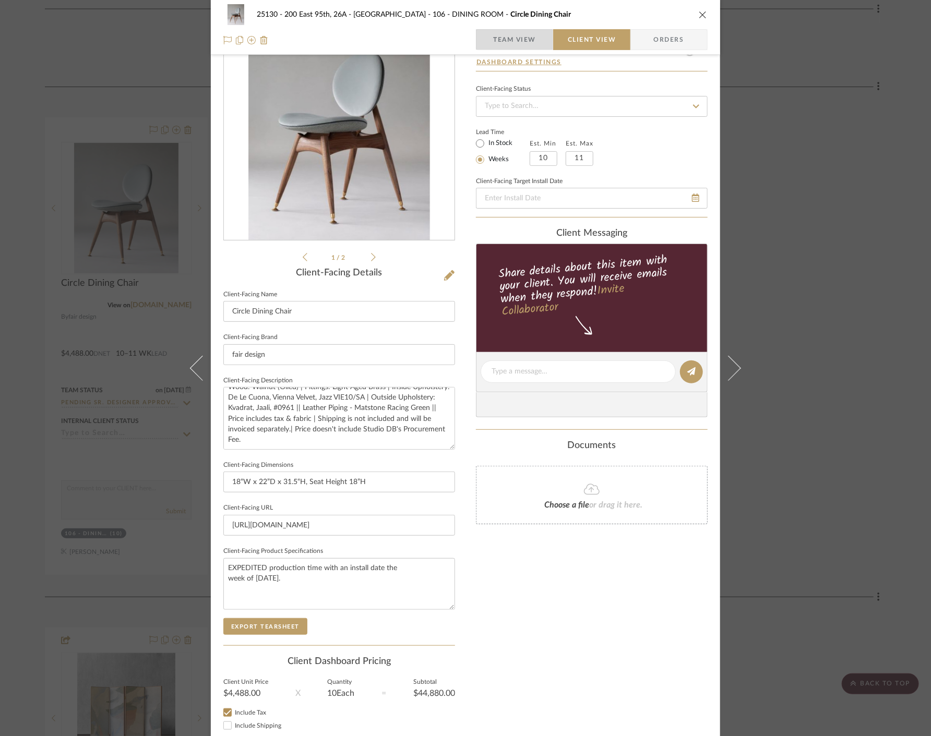
click at [513, 37] on span "Team View" at bounding box center [514, 39] width 43 height 21
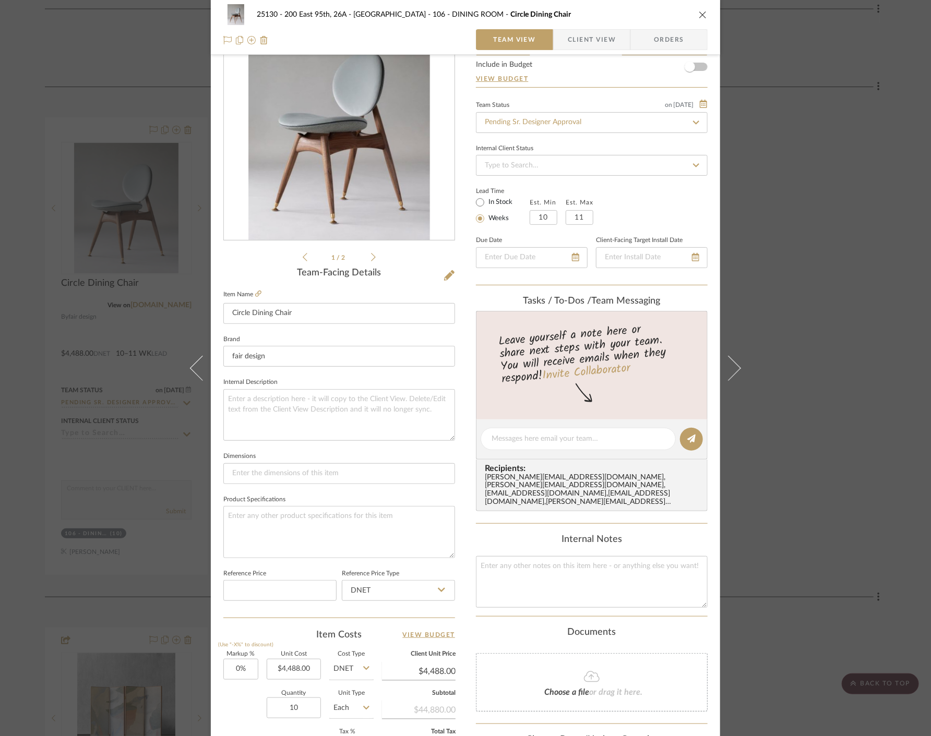
click at [572, 35] on span "Client View" at bounding box center [592, 39] width 48 height 21
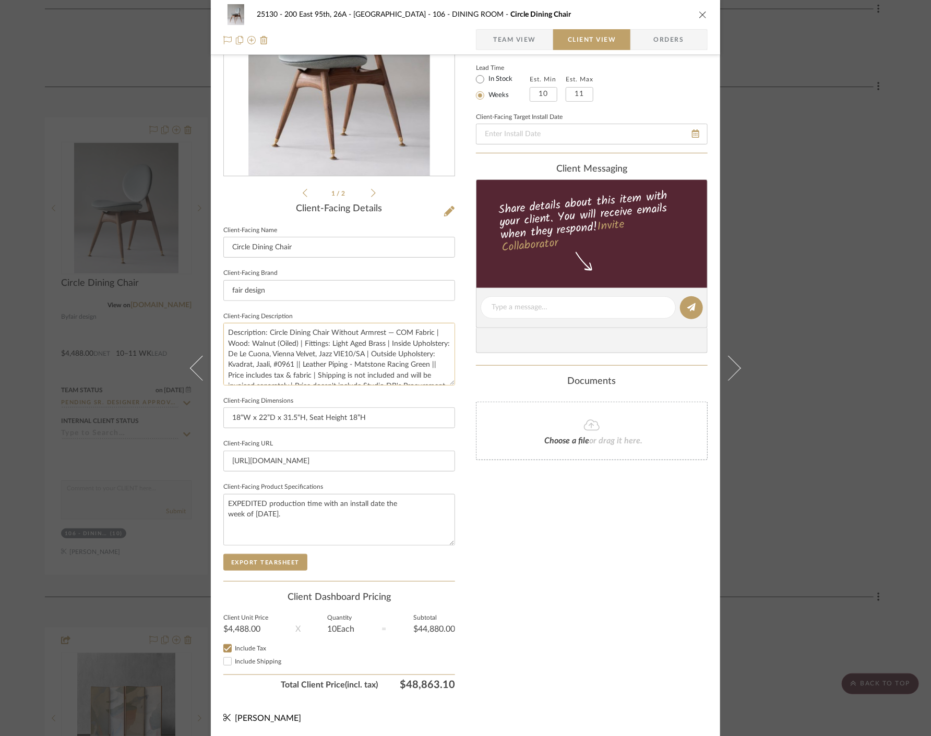
scroll to position [21, 0]
click at [327, 362] on textarea "Description: Circle Dining Chair Without Armrest — COM Fabric | Wood: Walnut (O…" at bounding box center [339, 354] width 232 height 62
click at [327, 366] on textarea "Description: Circle Dining Chair Without Armrest — COM Fabric | Wood: Walnut (O…" at bounding box center [339, 354] width 232 height 62
click at [363, 354] on textarea "Description: Circle Dining Chair Without Armrest — COM Fabric | Wood: Walnut (O…" at bounding box center [339, 354] width 232 height 62
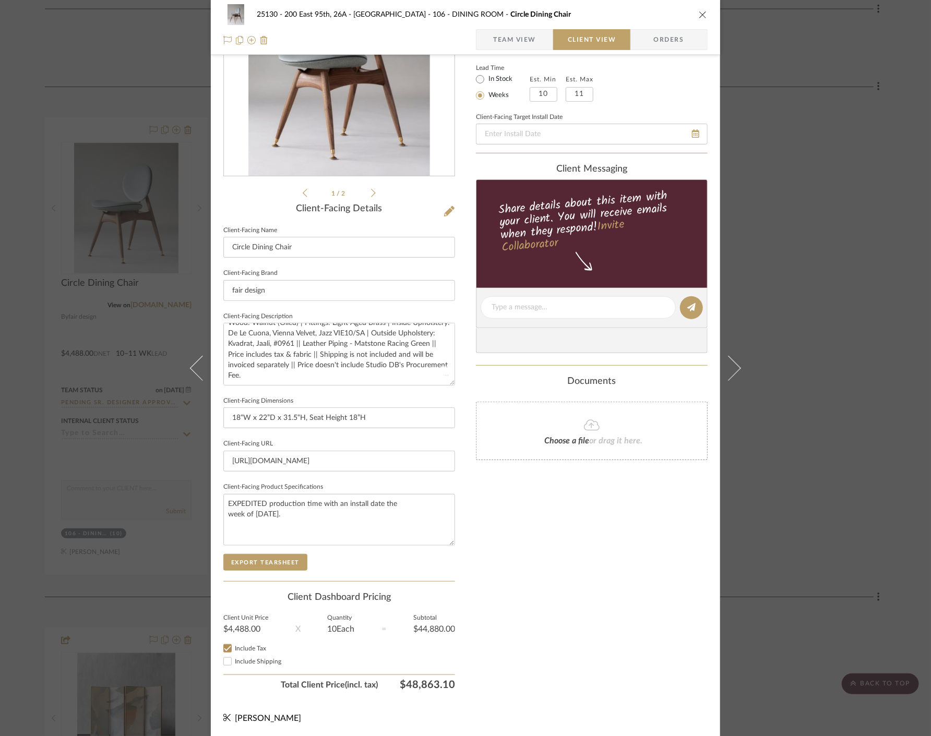
click at [528, 595] on div "Only content on this tab can share to Dashboard. Click eyeball icon to show or …" at bounding box center [592, 322] width 232 height 746
click at [324, 371] on textarea "Description: Circle Dining Chair Without Armrest — COM Fabric | Wood: Walnut (O…" at bounding box center [339, 354] width 232 height 62
type textarea "Description: Circle Dining Chair Without Armrest — COM Fabric | Wood: Walnut (O…"
click at [476, 533] on div "Only content on this tab can share to Dashboard. Click eyeball icon to show or …" at bounding box center [592, 322] width 232 height 746
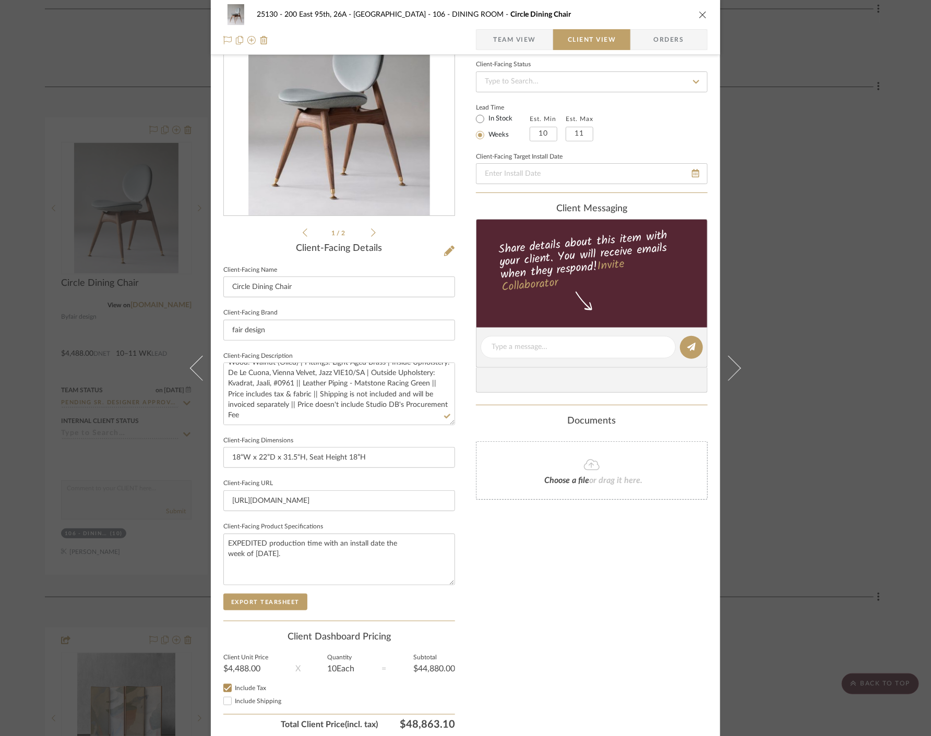
scroll to position [122, 0]
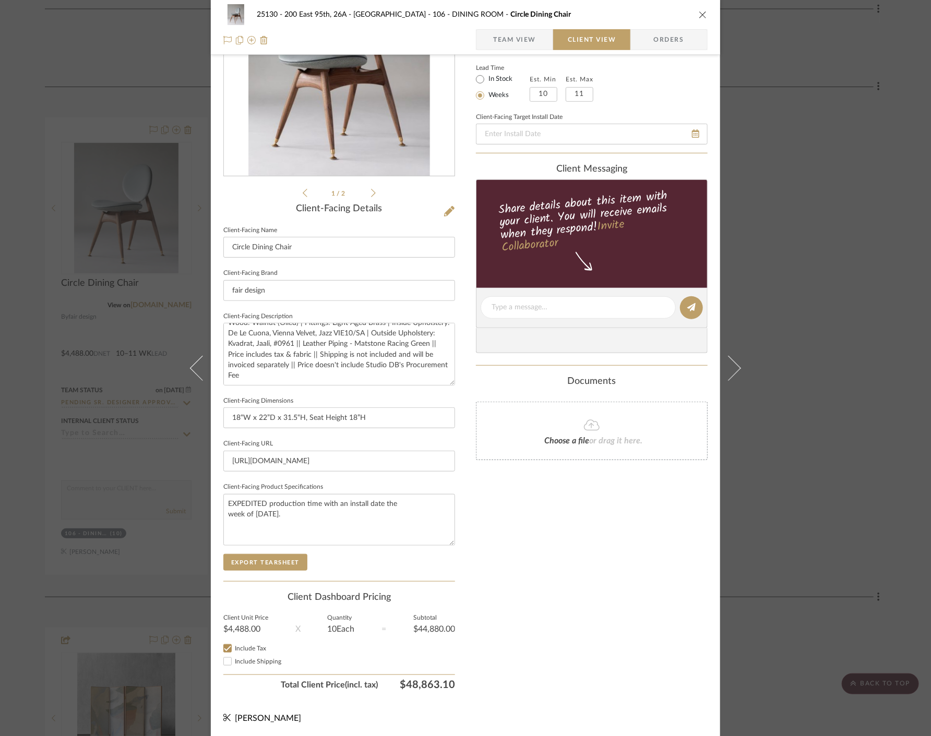
click at [504, 43] on span "Team View" at bounding box center [514, 39] width 43 height 21
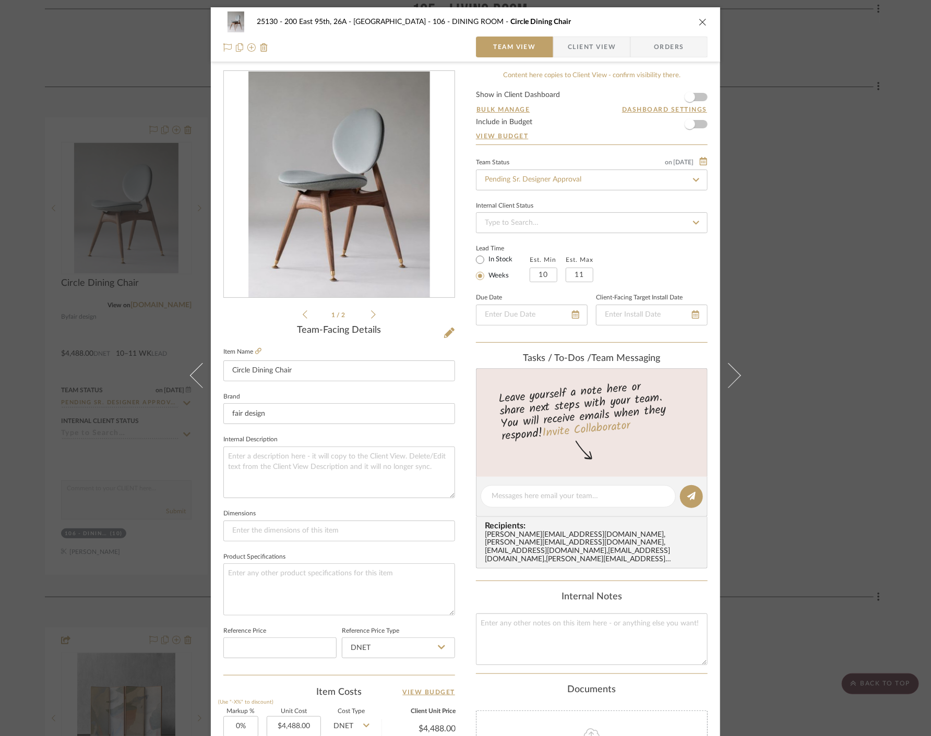
scroll to position [0, 0]
click at [588, 43] on span "Client View" at bounding box center [592, 47] width 48 height 21
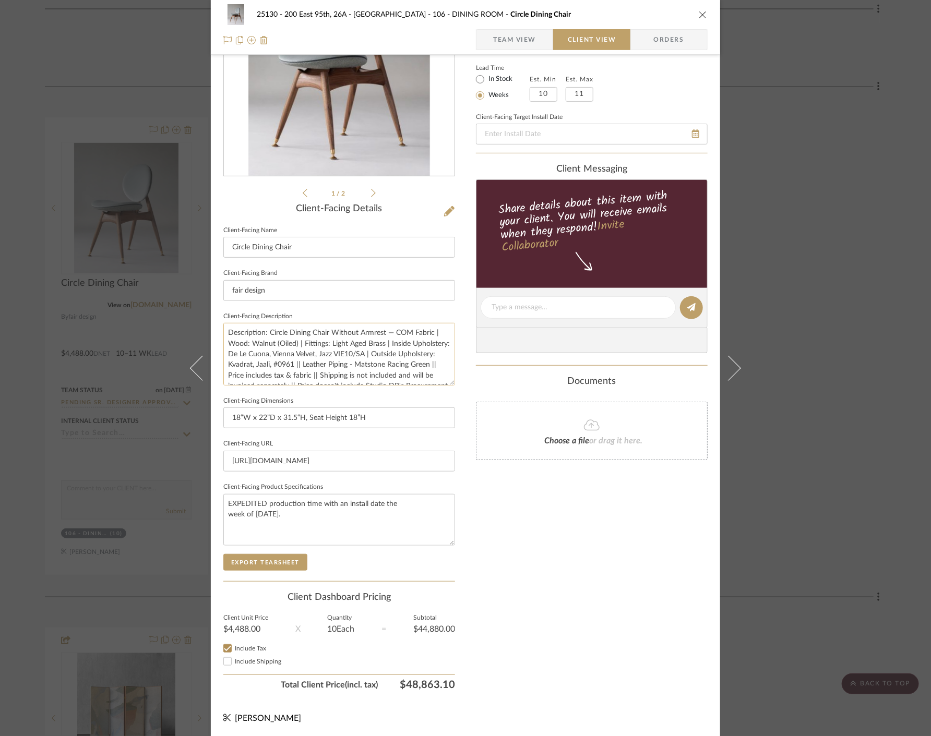
scroll to position [21, 0]
click at [539, 496] on div "Only content on this tab can share to Dashboard. Click eyeball icon to show or …" at bounding box center [592, 322] width 232 height 746
click at [888, 252] on div "25130 - 200 East 95th, 26A - Kosheleva 106 - DINING ROOM Circle Dining Chair Te…" at bounding box center [465, 368] width 931 height 736
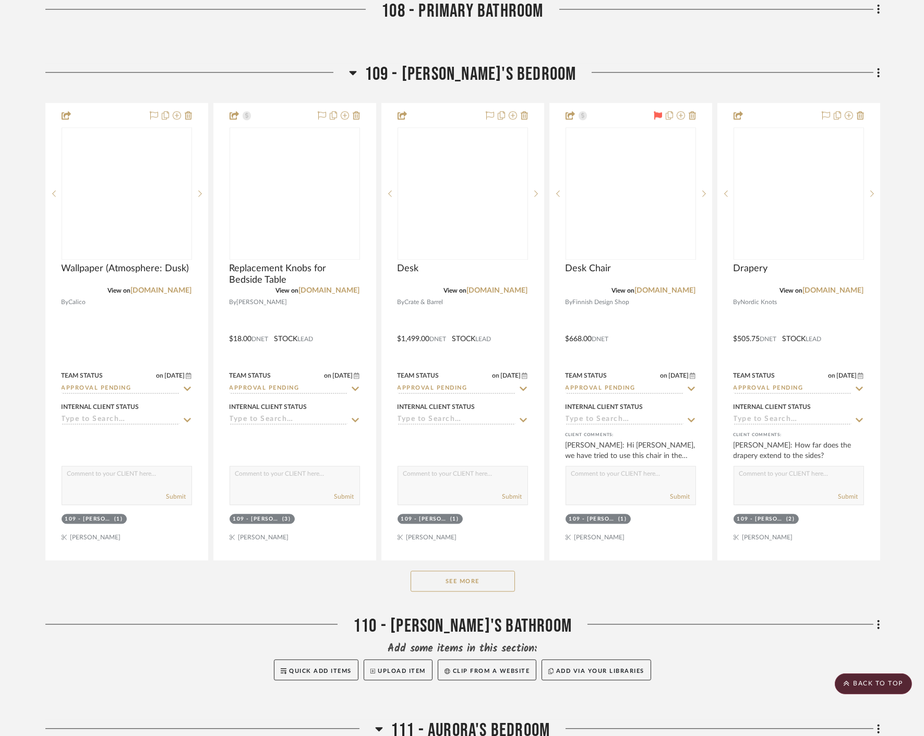
scroll to position [5158, 0]
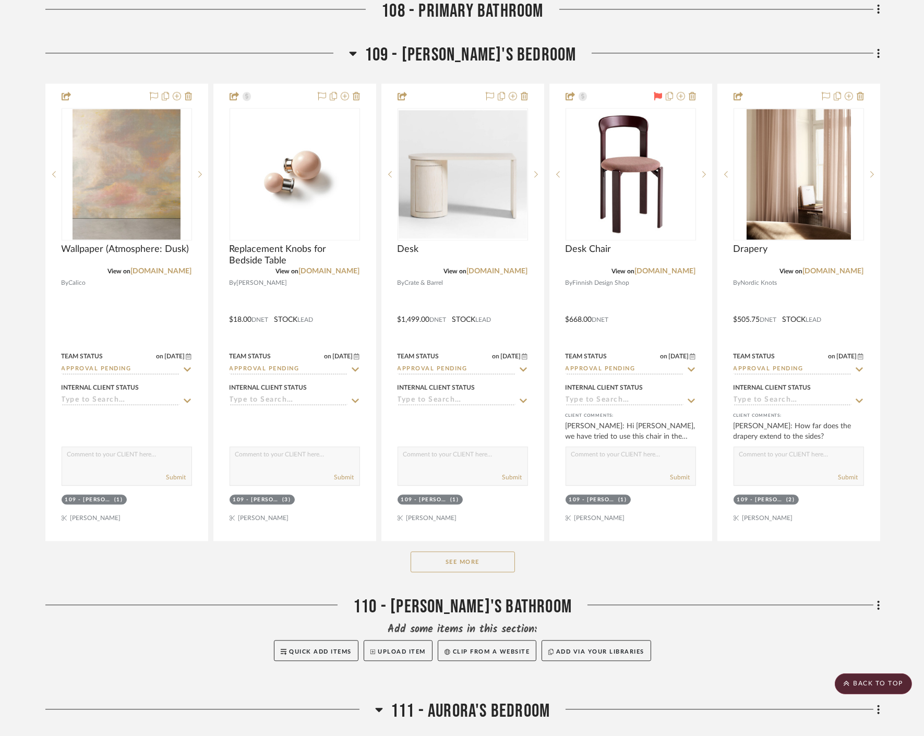
click at [461, 570] on button "See More" at bounding box center [462, 561] width 104 height 21
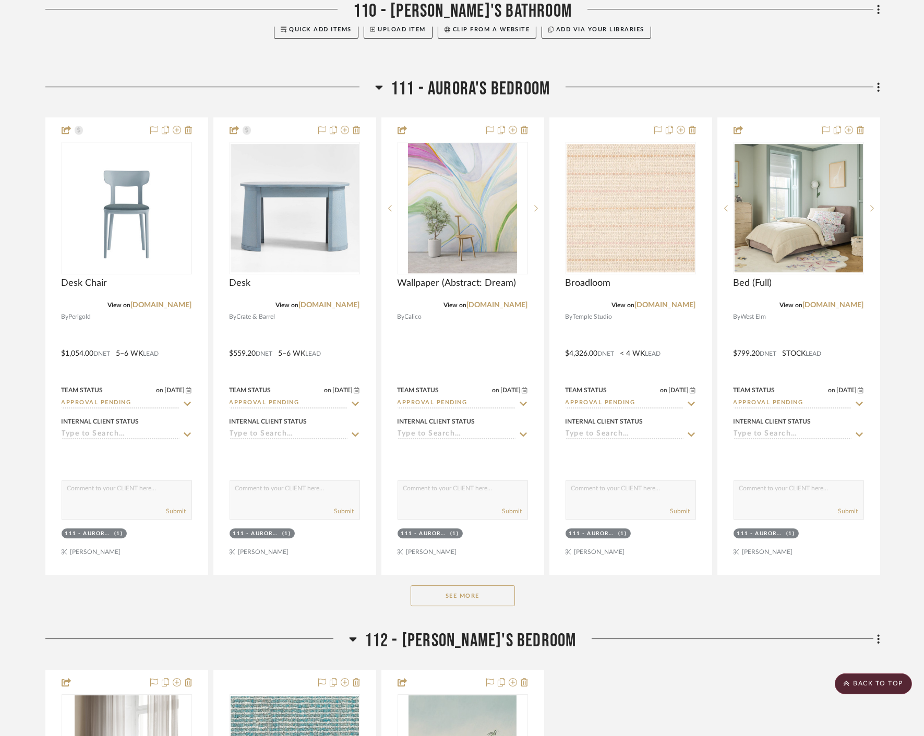
scroll to position [6722, 0]
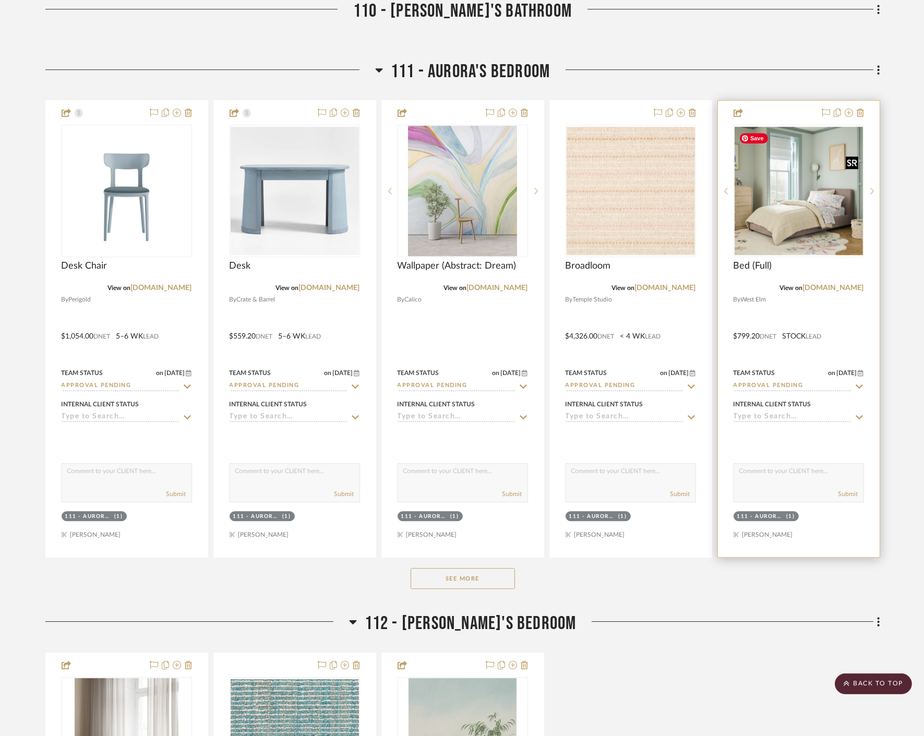
click at [831, 224] on img "0" at bounding box center [798, 191] width 128 height 128
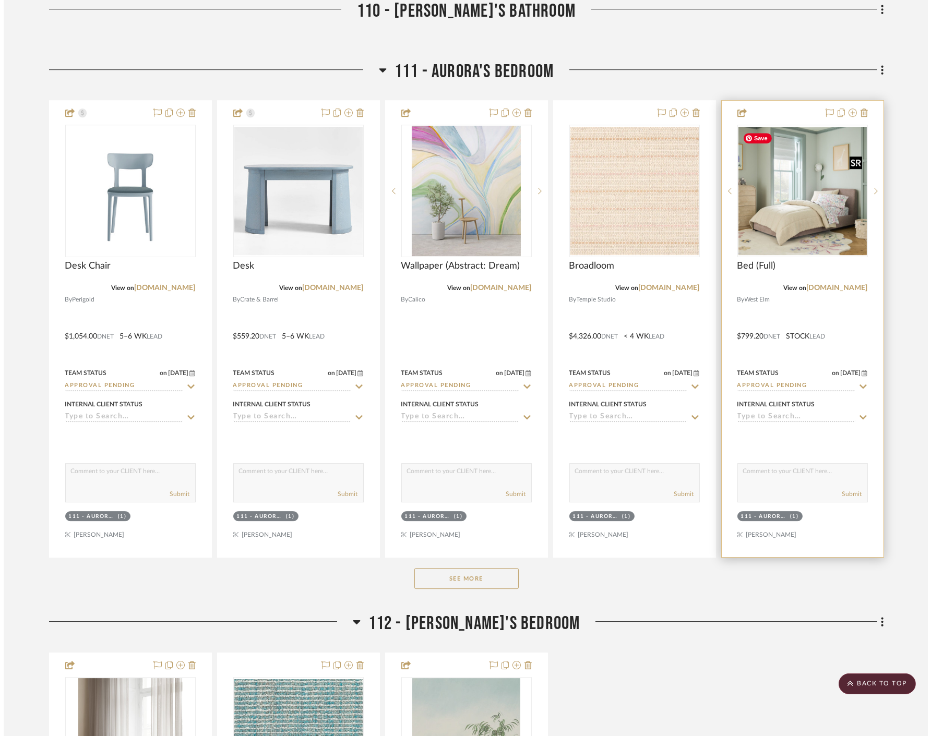
scroll to position [0, 0]
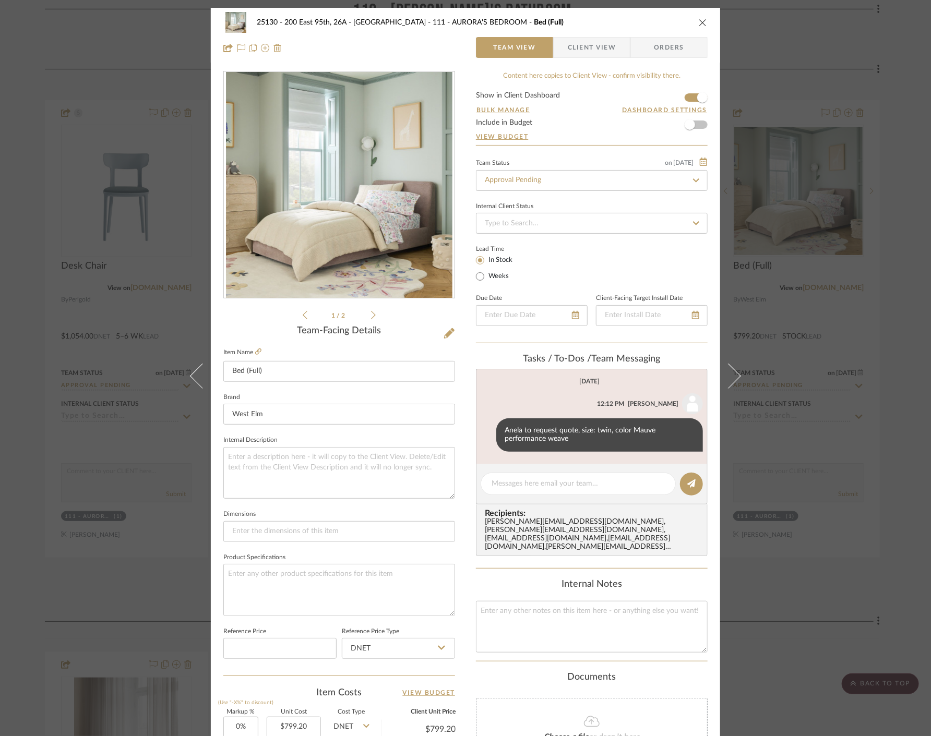
drag, startPoint x: 585, startPoint y: 54, endPoint x: 578, endPoint y: 69, distance: 16.6
click at [585, 53] on span "Client View" at bounding box center [592, 47] width 48 height 21
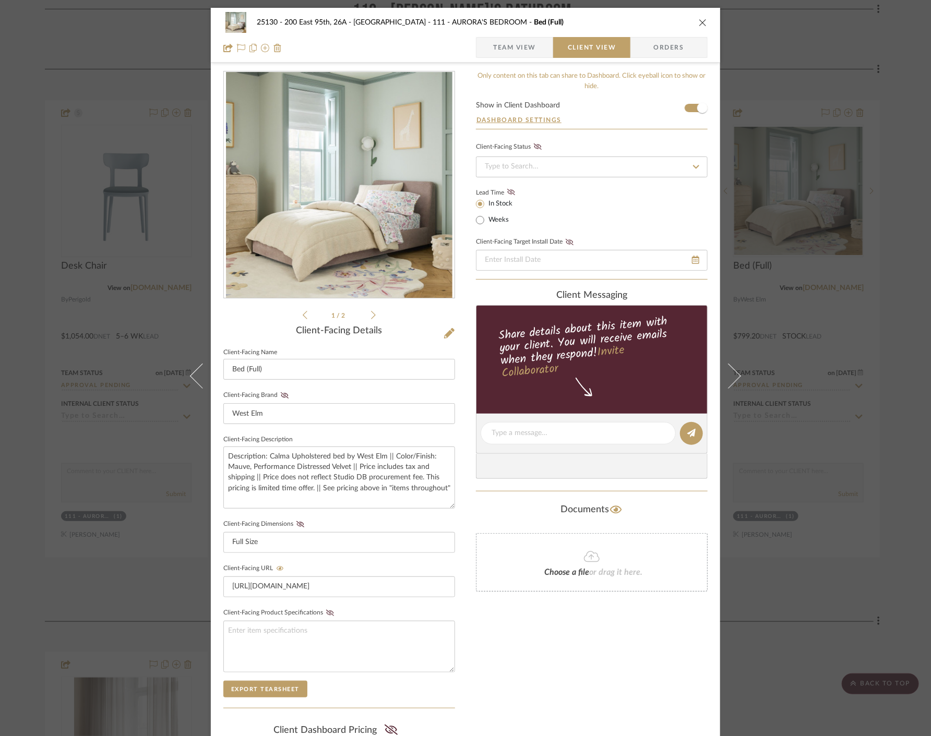
scroll to position [141, 0]
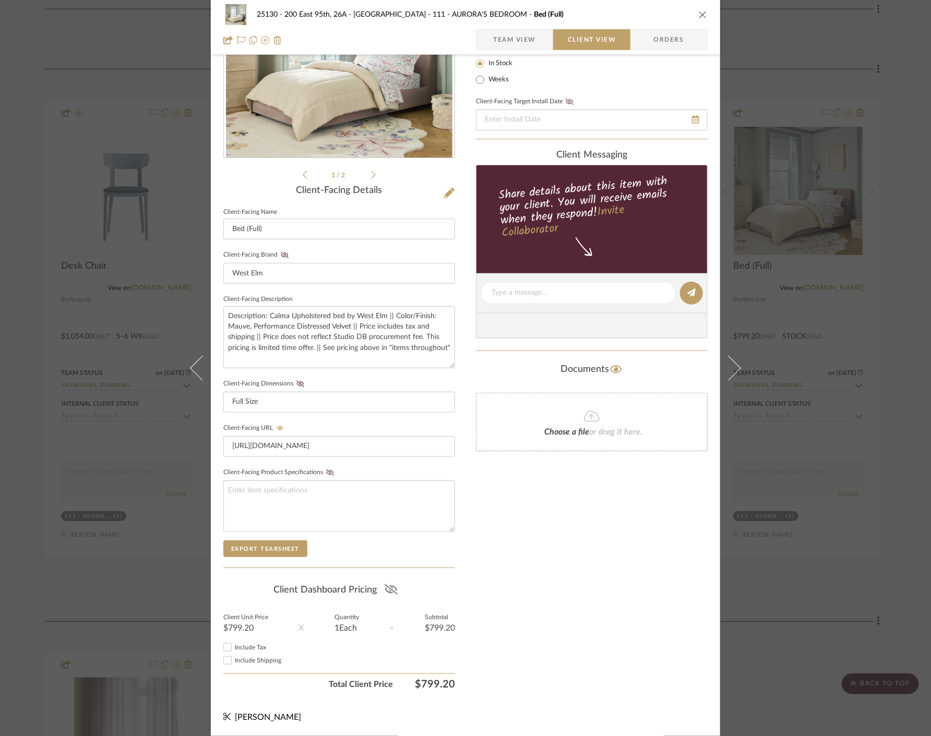
click at [389, 592] on icon at bounding box center [390, 589] width 13 height 10
click at [222, 647] on input "Include Tax" at bounding box center [227, 647] width 13 height 13
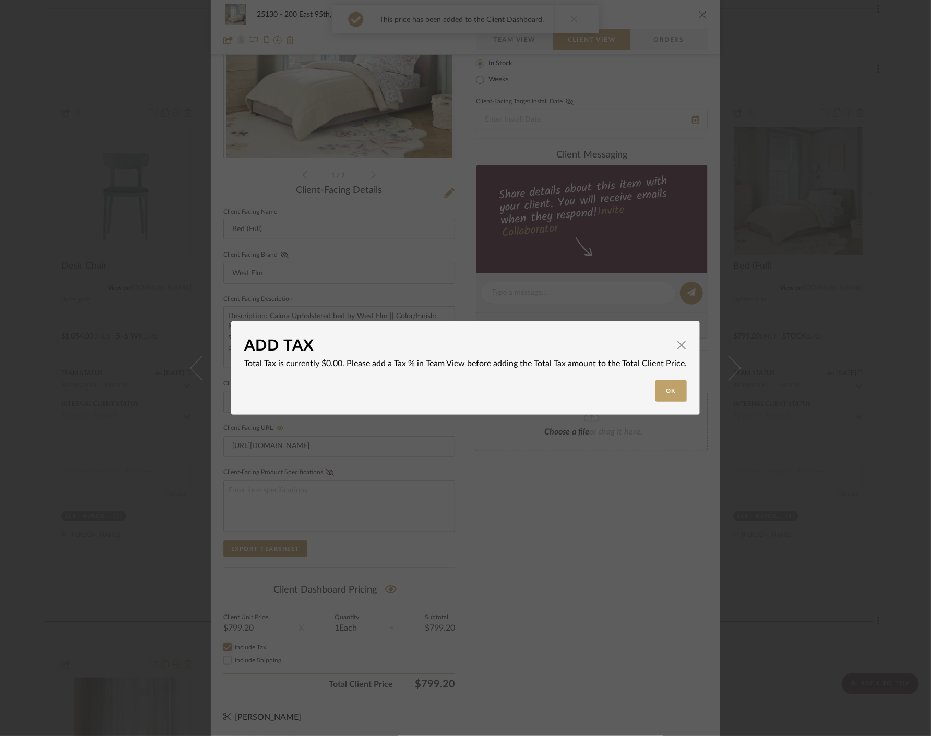
checkbox input "false"
click at [677, 342] on span "button" at bounding box center [681, 344] width 21 height 21
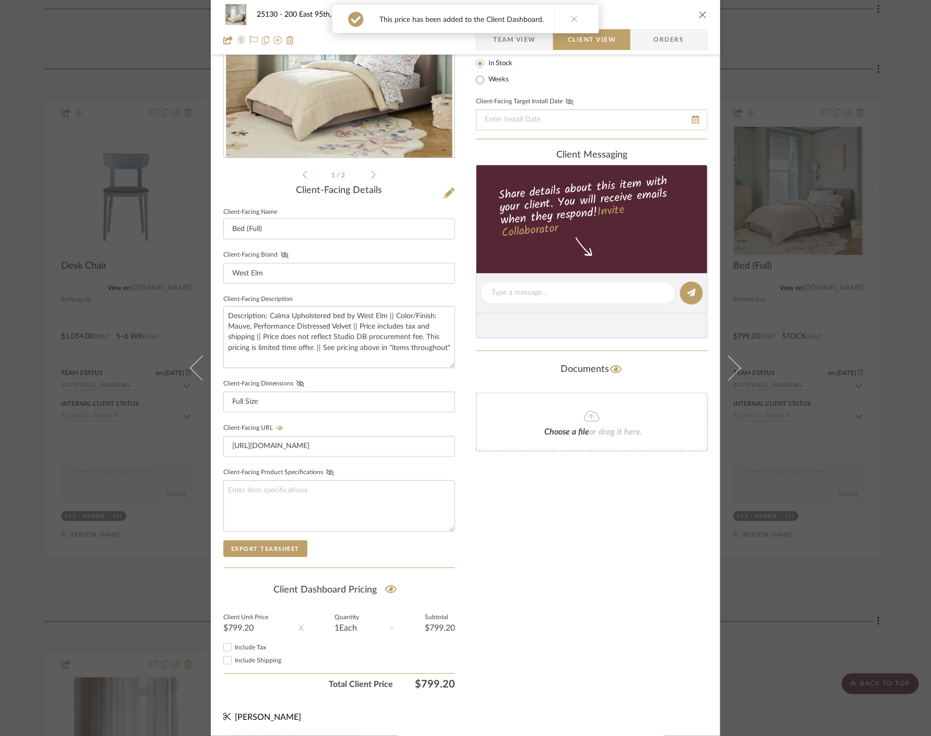
click at [848, 395] on div "25130 - 200 East 95th, 26A - Kosheleva 111 - AURORA'S BEDROOM Bed (Full) Team V…" at bounding box center [465, 368] width 931 height 736
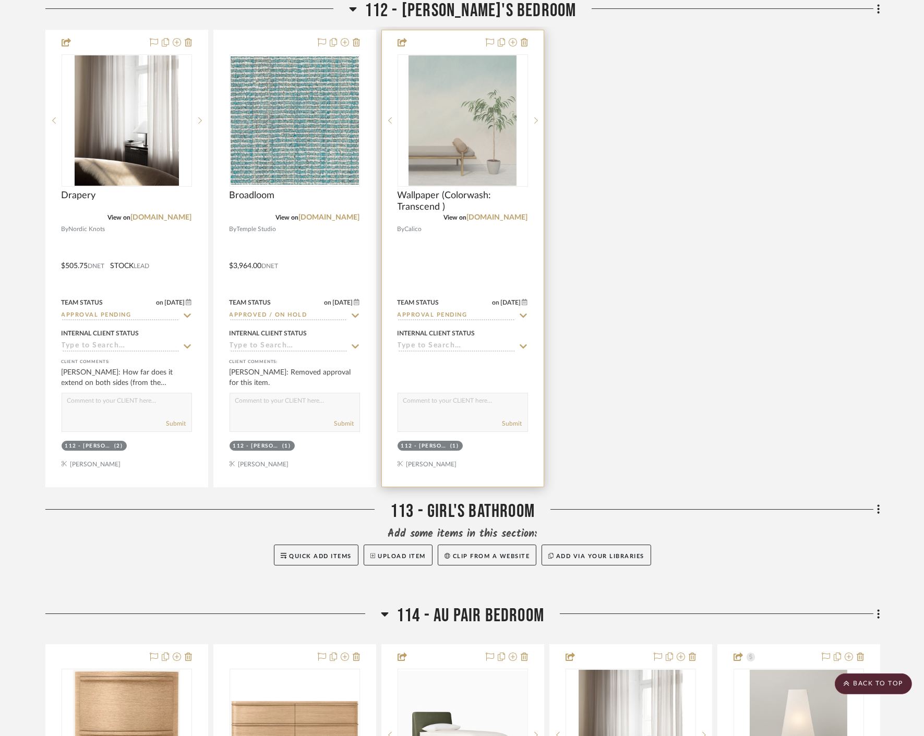
scroll to position [7302, 0]
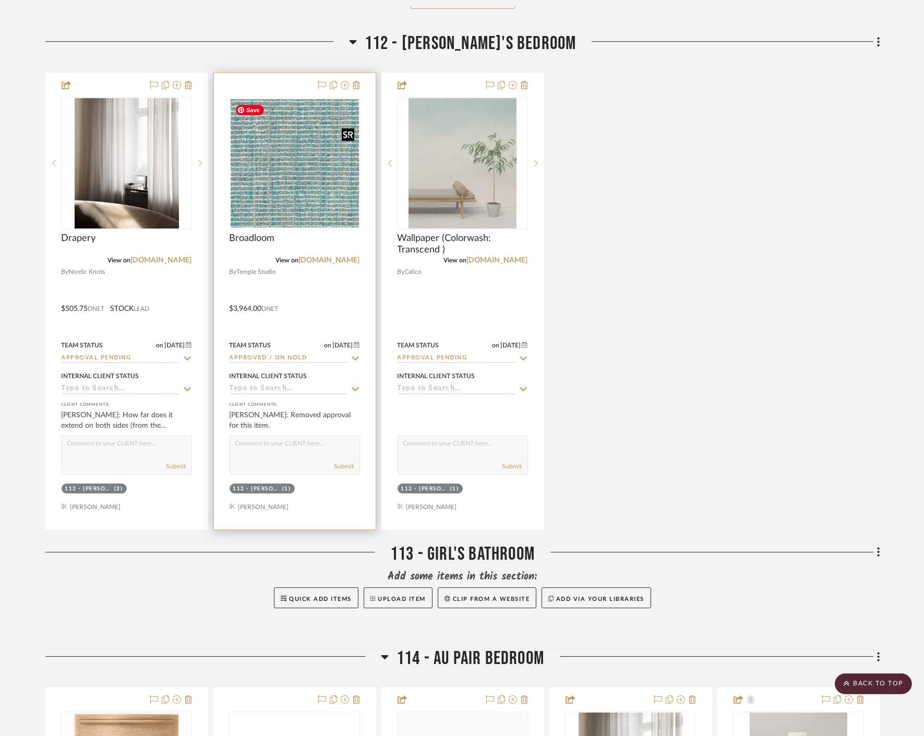
click at [0, 0] on img at bounding box center [0, 0] width 0 height 0
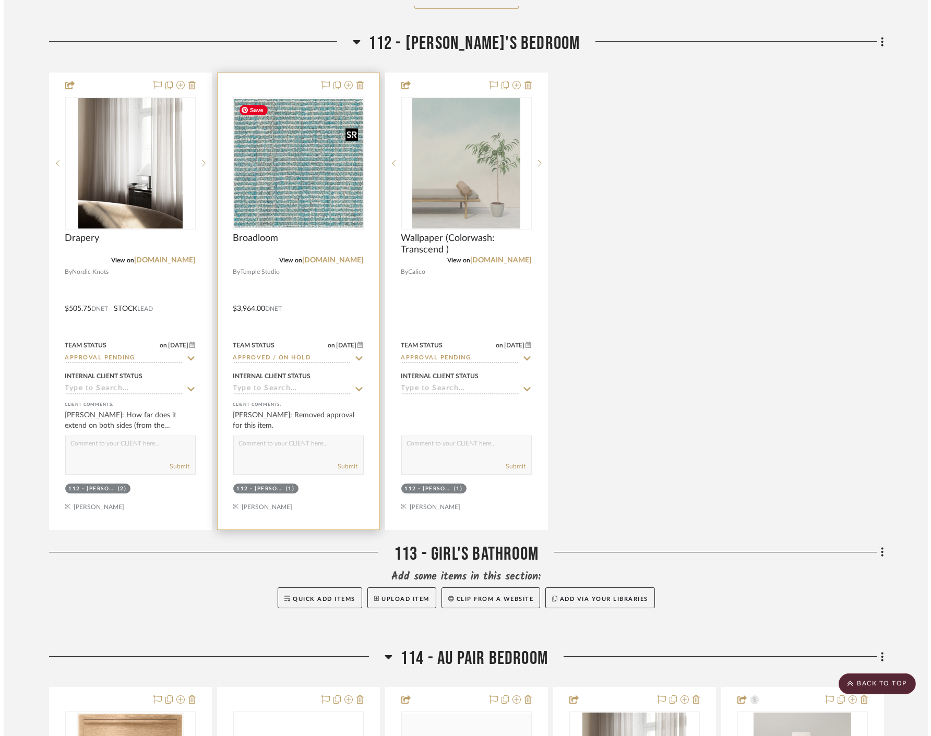
scroll to position [0, 0]
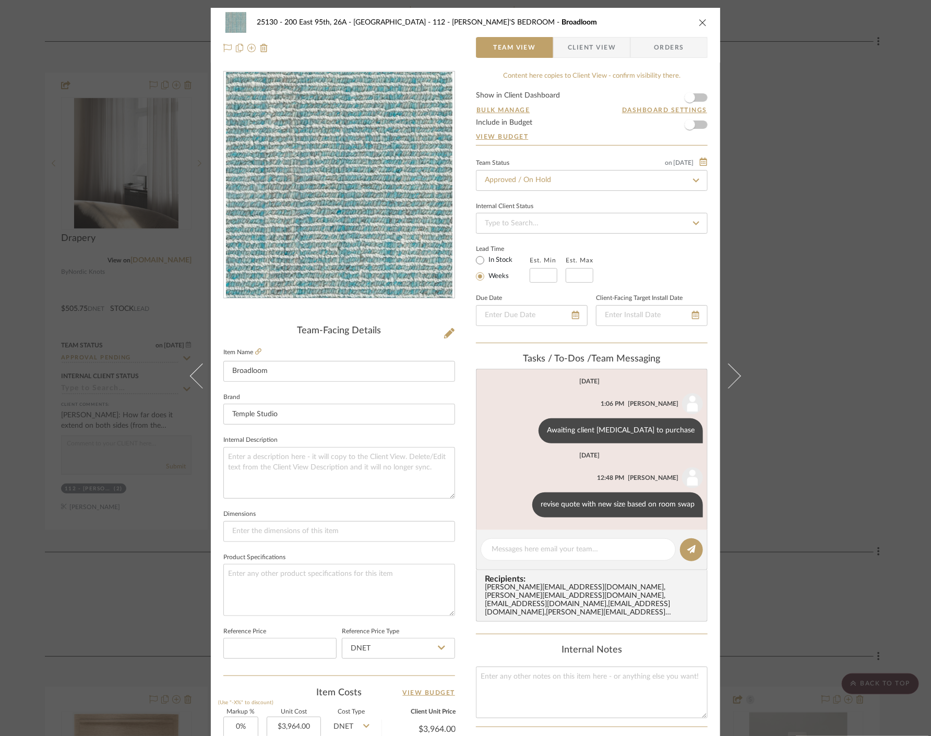
click at [603, 43] on span "Client View" at bounding box center [592, 47] width 48 height 21
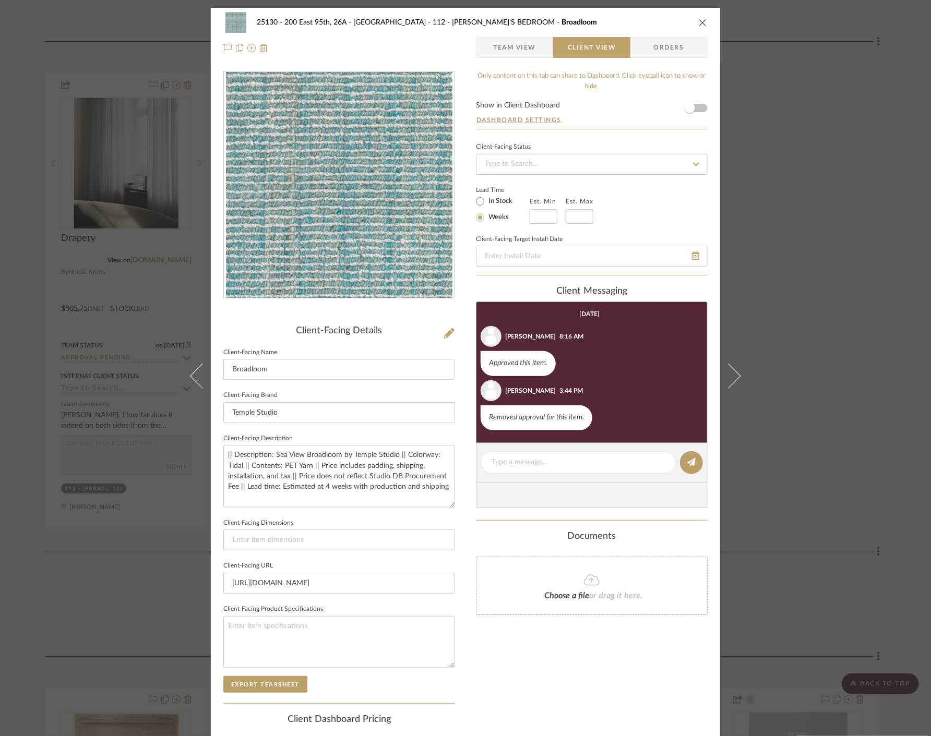
click at [825, 282] on div "25130 - 200 East 95th, 26A - Kosheleva 112 - ELEANOR'S BEDROOM Broadloom Team V…" at bounding box center [465, 368] width 931 height 736
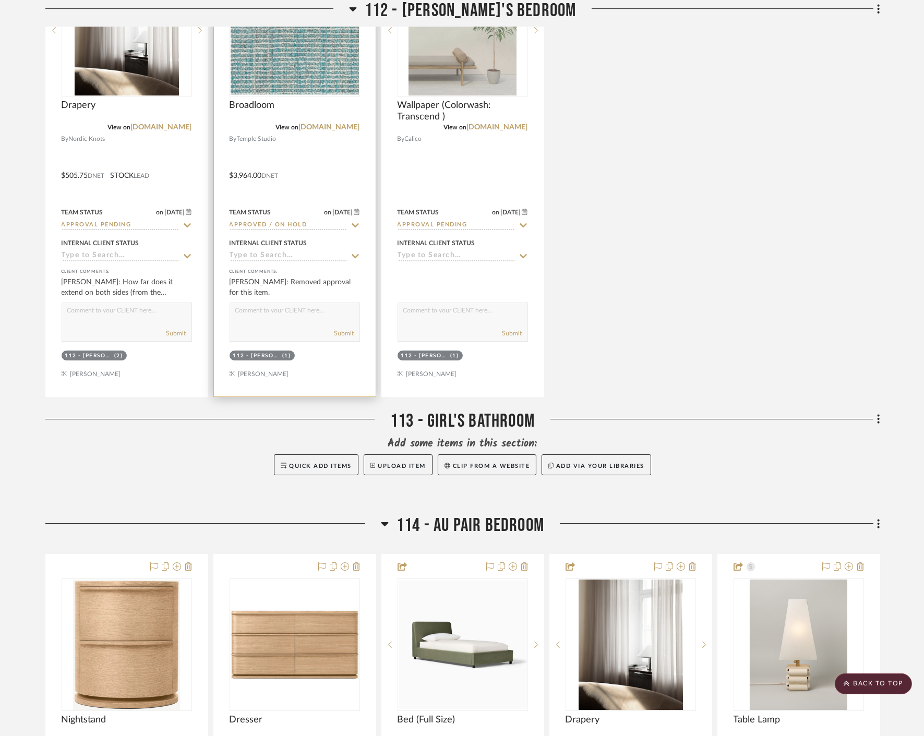
scroll to position [7360, 0]
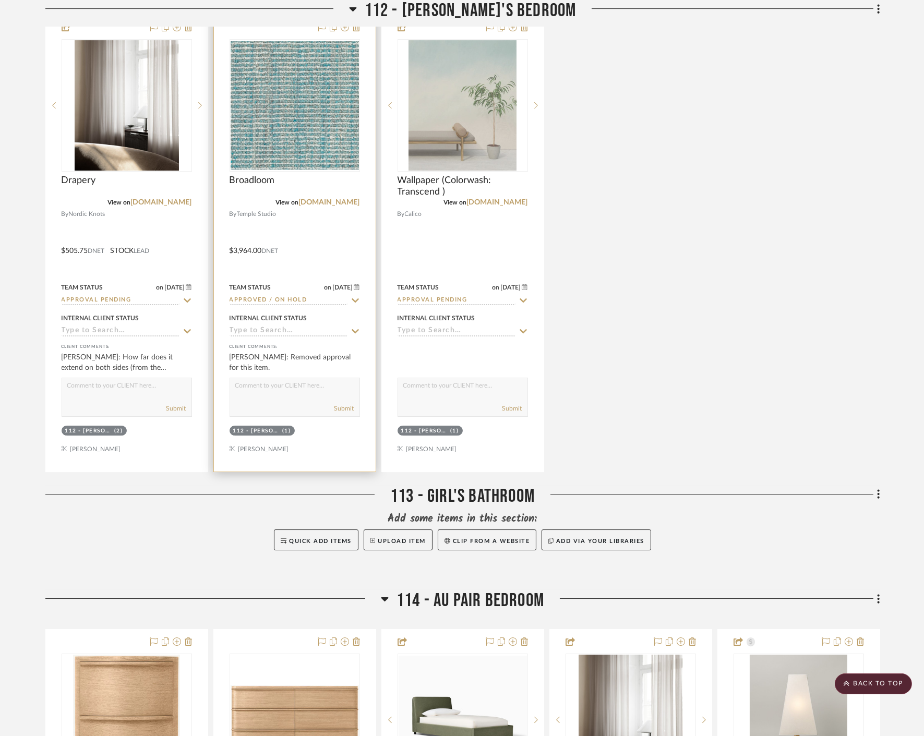
click at [353, 304] on icon at bounding box center [355, 300] width 9 height 8
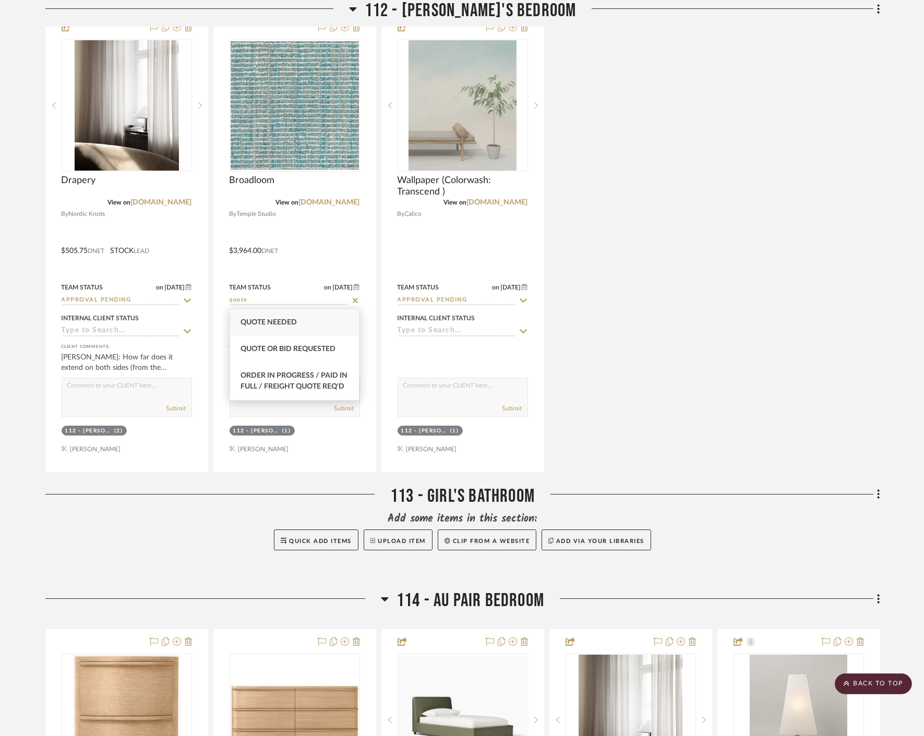
type input "quote"
click at [307, 323] on div "Quote Needed" at bounding box center [294, 322] width 129 height 27
type input "[DATE]"
type input "Quote Needed"
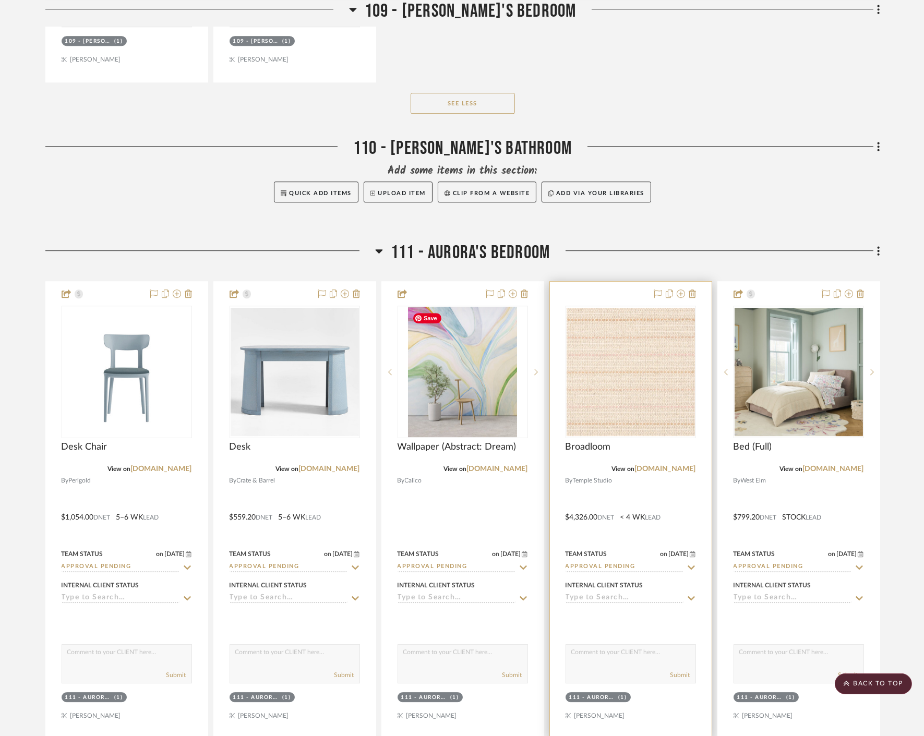
scroll to position [6607, 0]
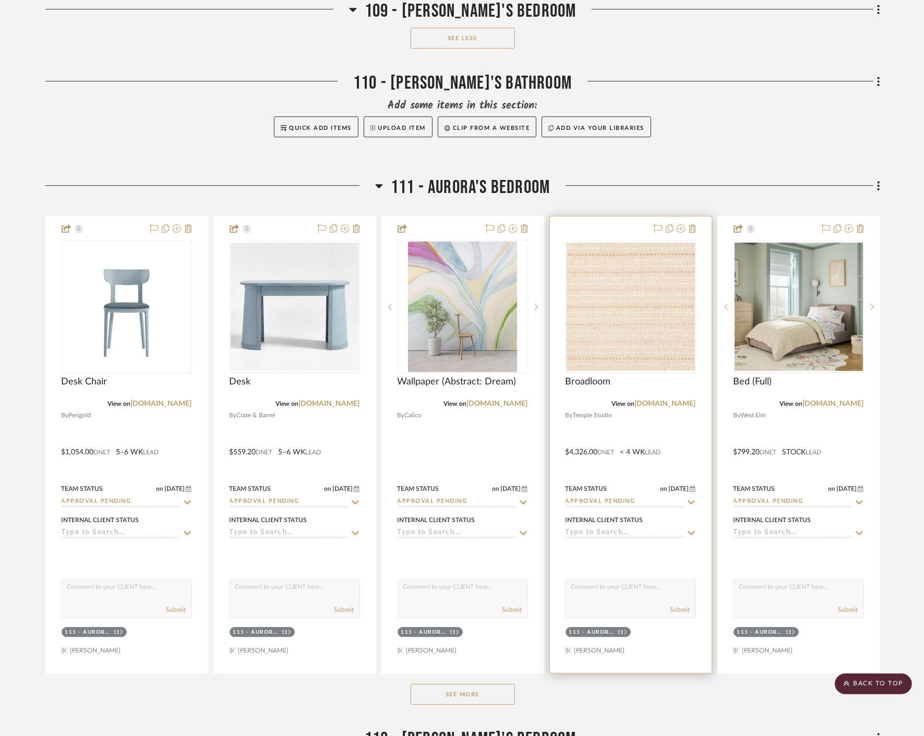
click at [691, 498] on icon at bounding box center [690, 502] width 9 height 8
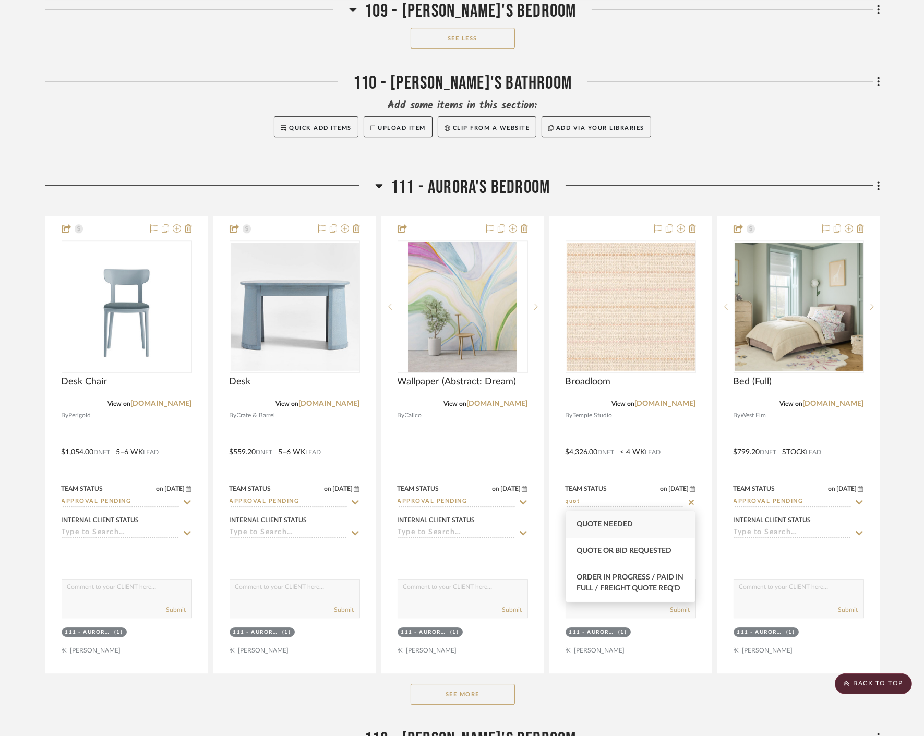
type input "quot"
click at [672, 525] on div "Quote Needed" at bounding box center [630, 524] width 129 height 27
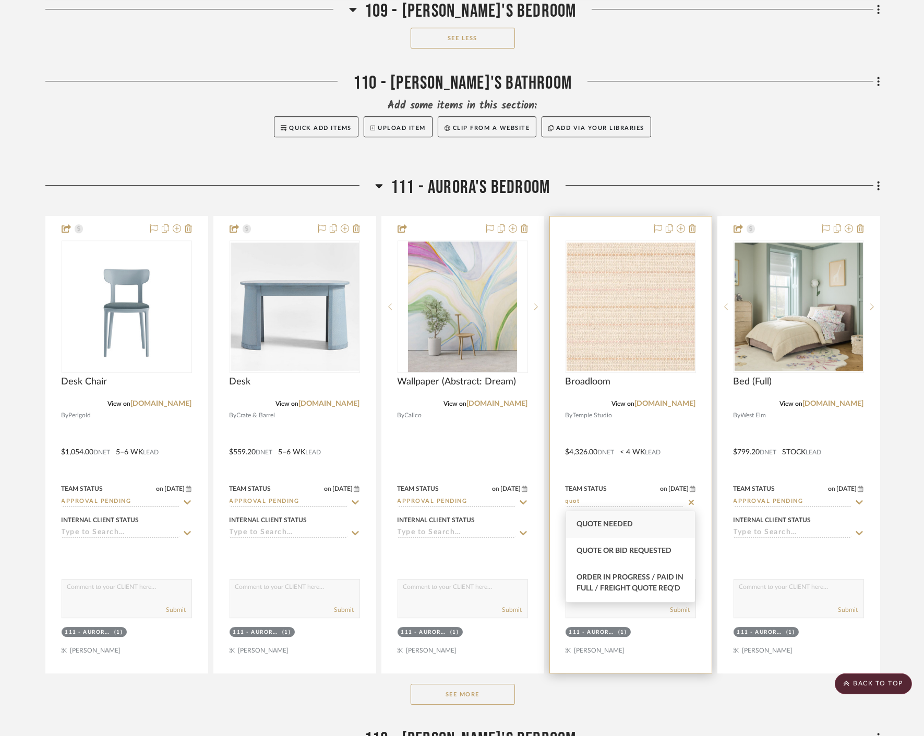
type input "[DATE]"
type input "Quote Needed"
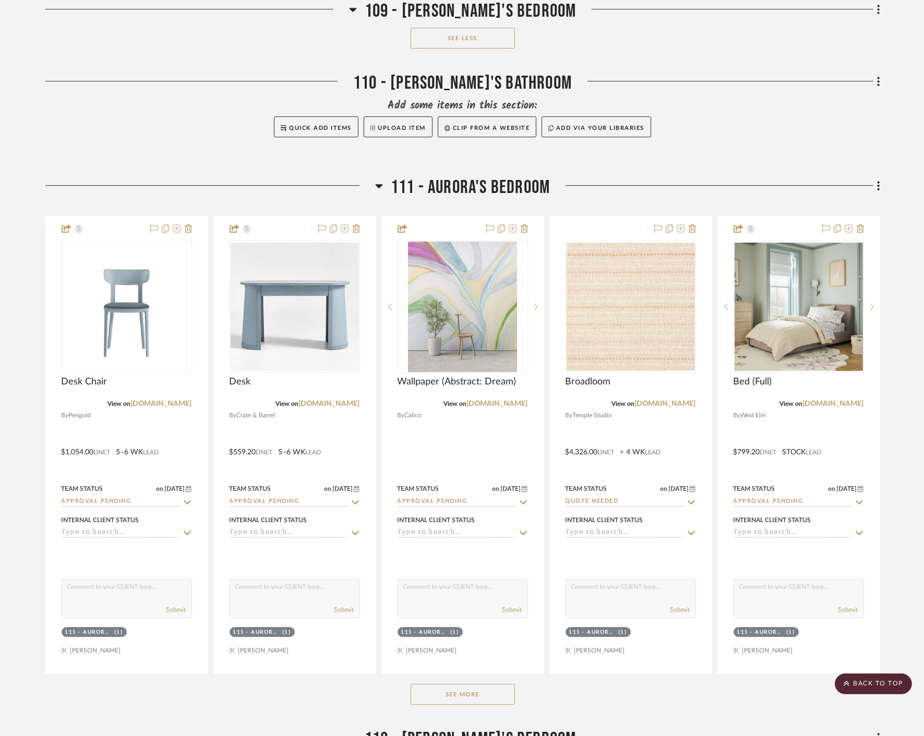
scroll to position [6839, 0]
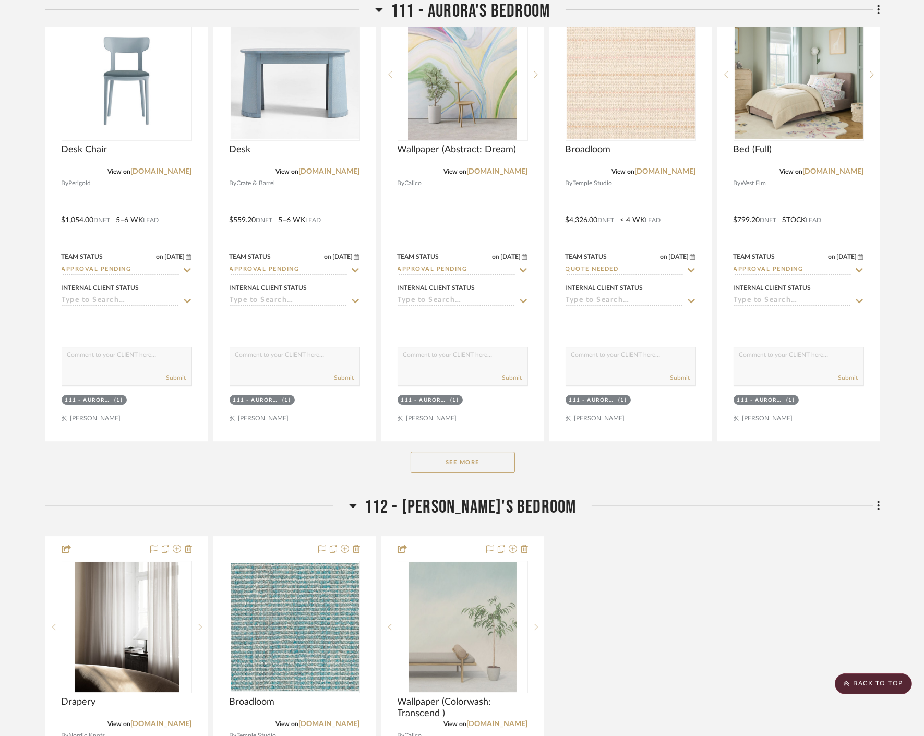
click at [490, 451] on div "See More" at bounding box center [462, 462] width 835 height 42
click at [485, 458] on button "See More" at bounding box center [462, 462] width 104 height 21
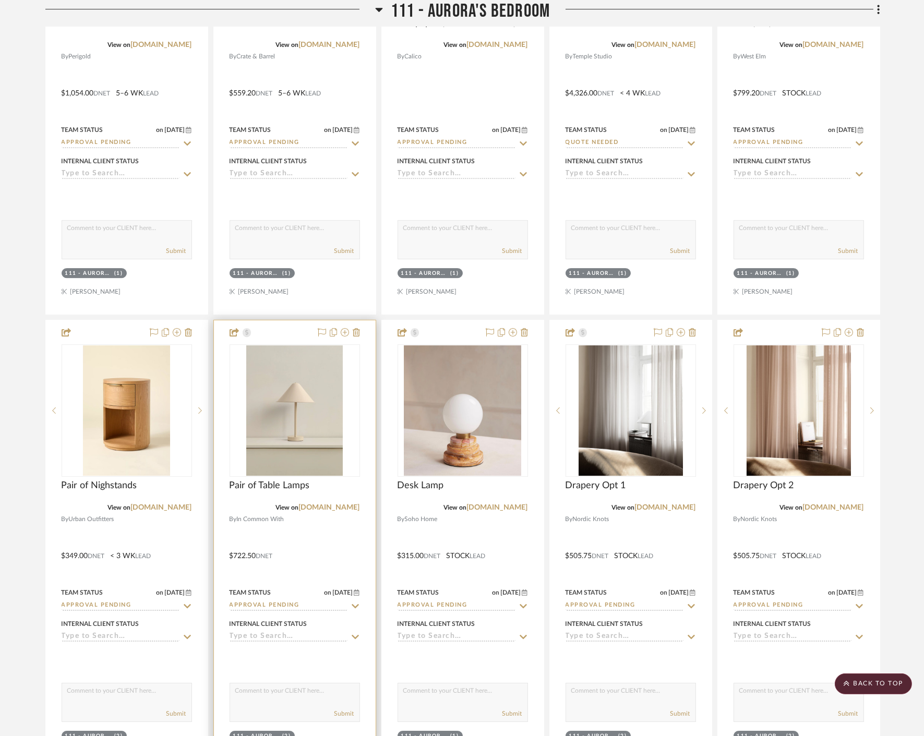
scroll to position [7070, 0]
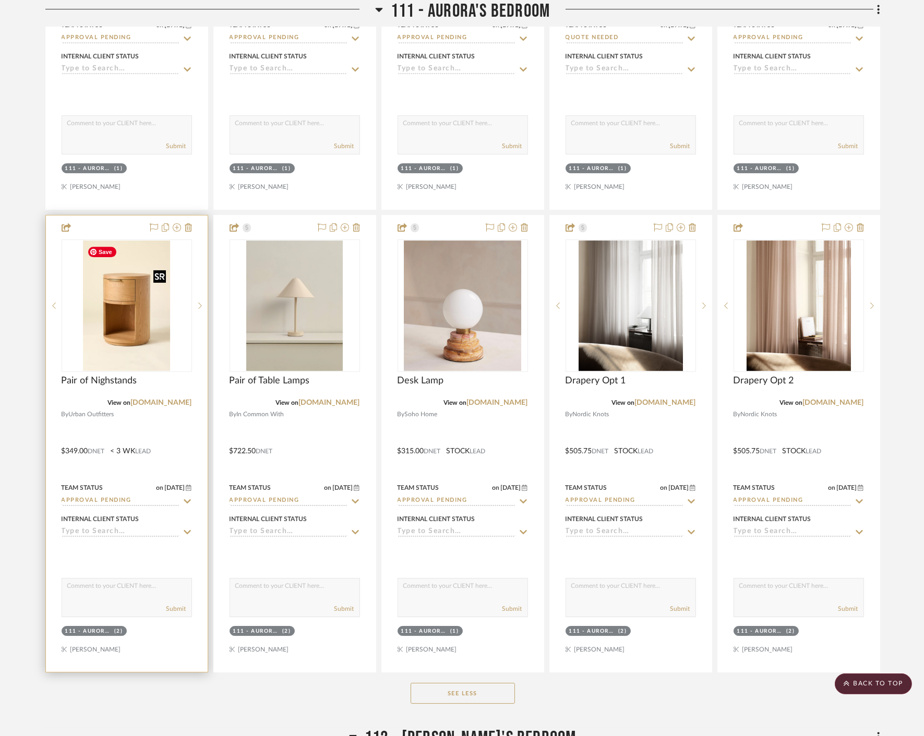
click at [0, 0] on img at bounding box center [0, 0] width 0 height 0
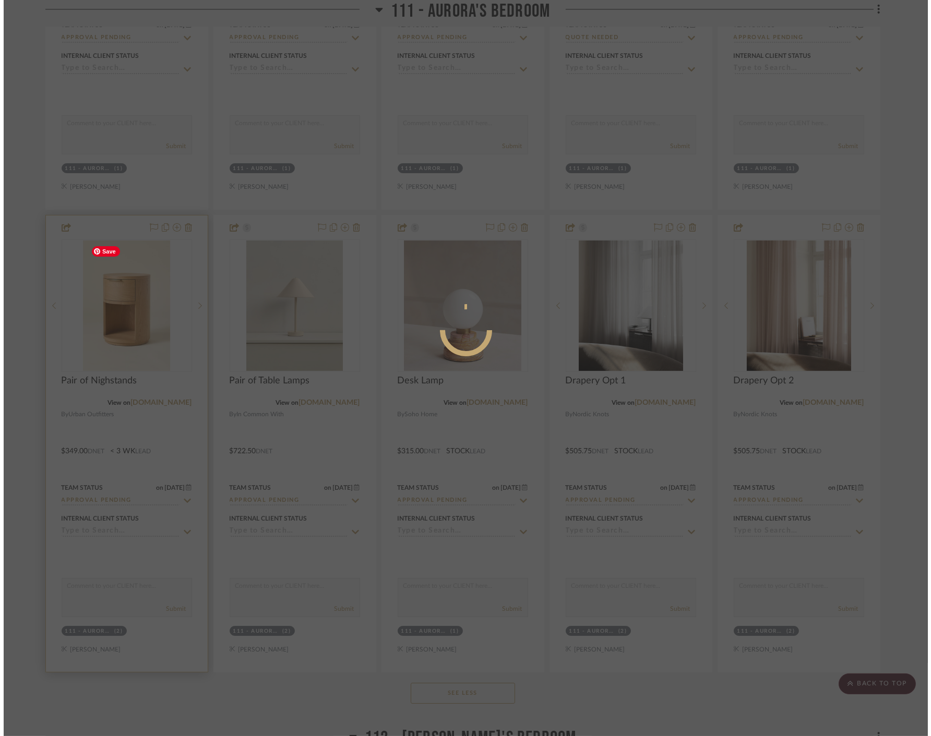
scroll to position [0, 0]
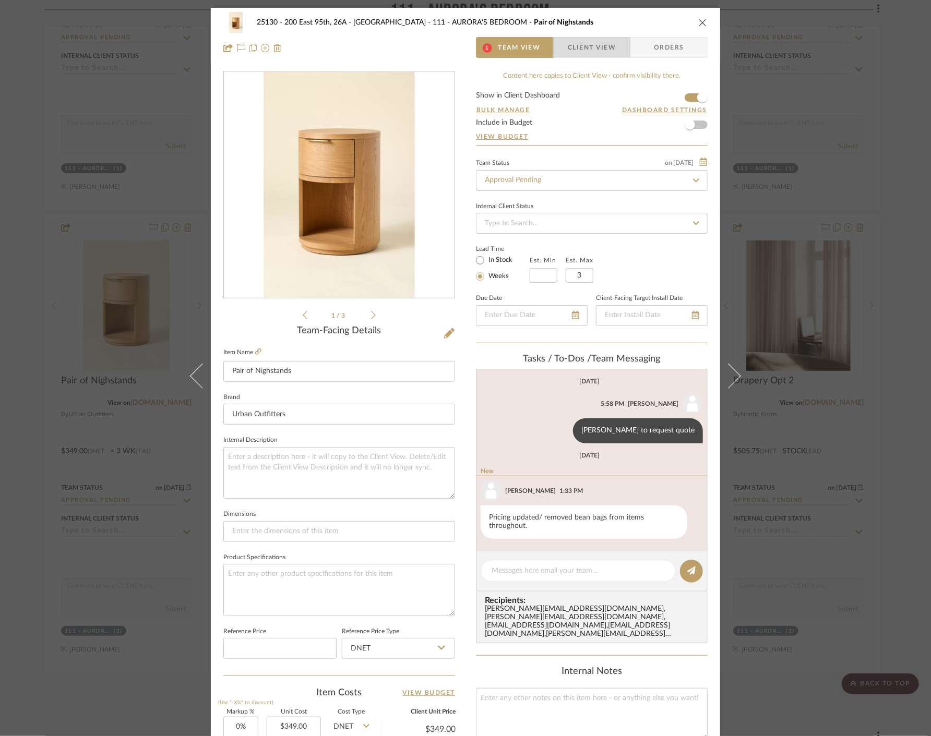
click at [599, 43] on span "Client View" at bounding box center [592, 47] width 48 height 21
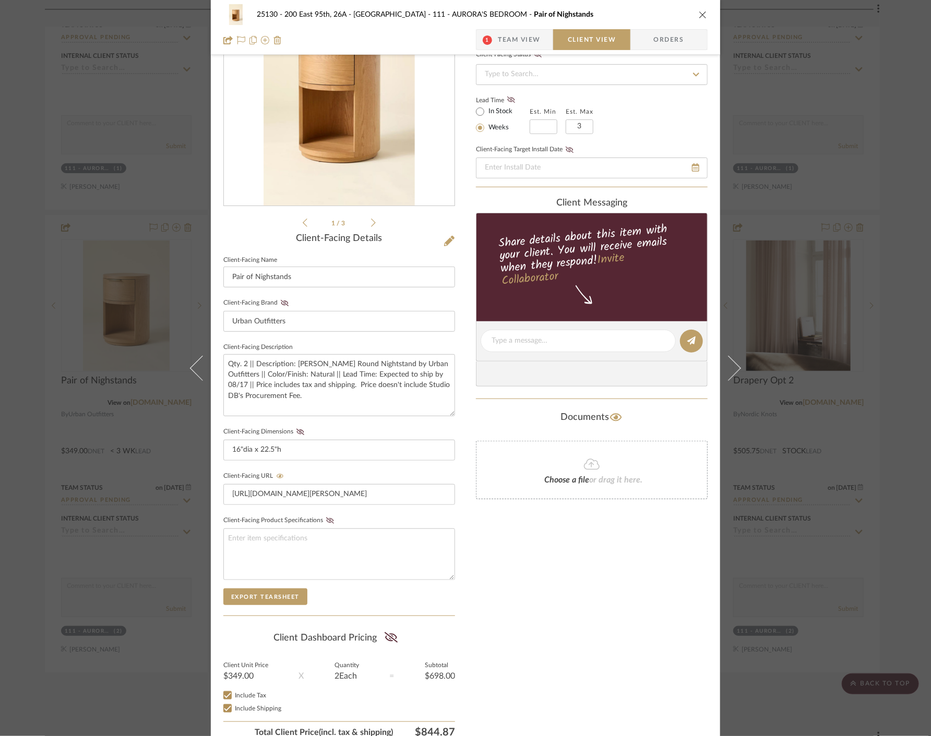
scroll to position [141, 0]
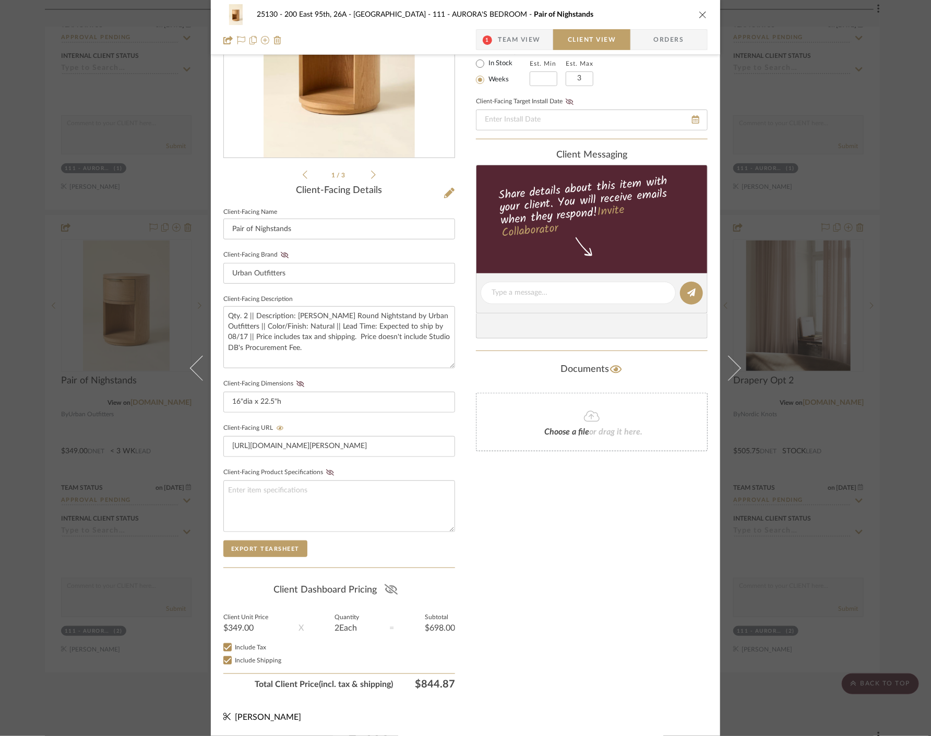
click at [387, 585] on icon at bounding box center [390, 589] width 13 height 10
click at [536, 38] on span "Team View" at bounding box center [519, 39] width 43 height 21
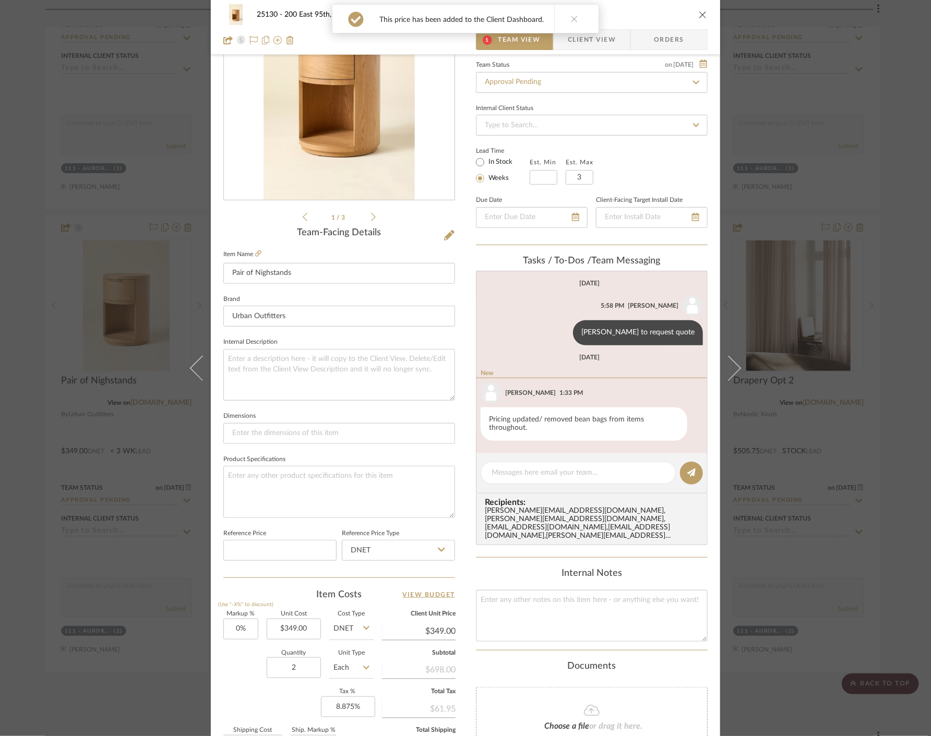
scroll to position [82, 0]
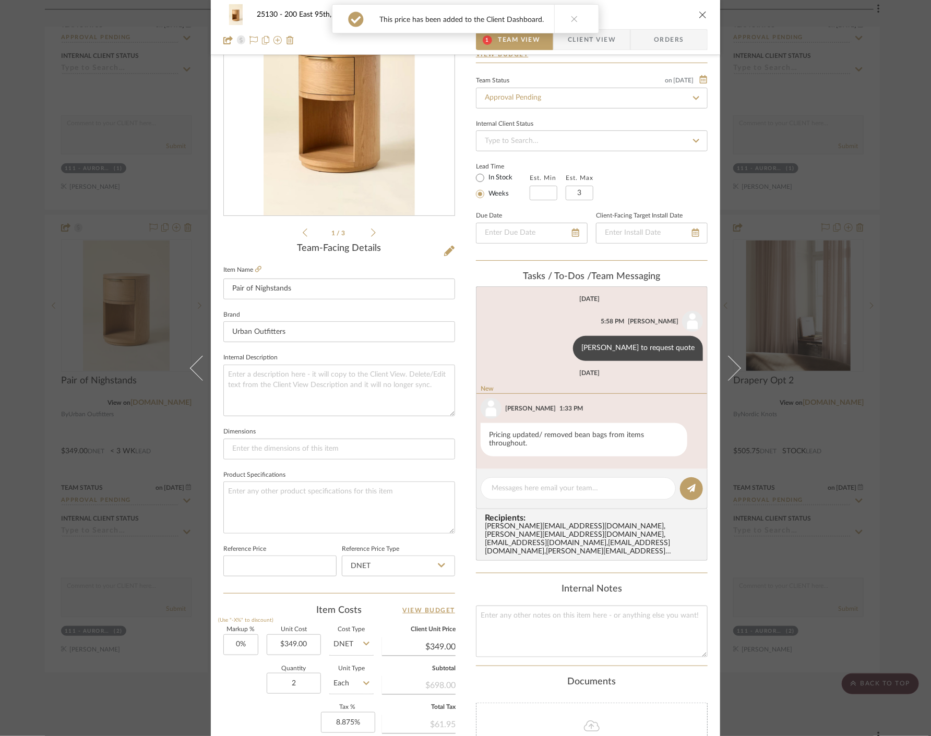
click at [856, 163] on div "25130 - 200 East 95th, 26A - Kosheleva 111 - AURORA'S BEDROOM Pair of Nighstand…" at bounding box center [465, 368] width 931 height 736
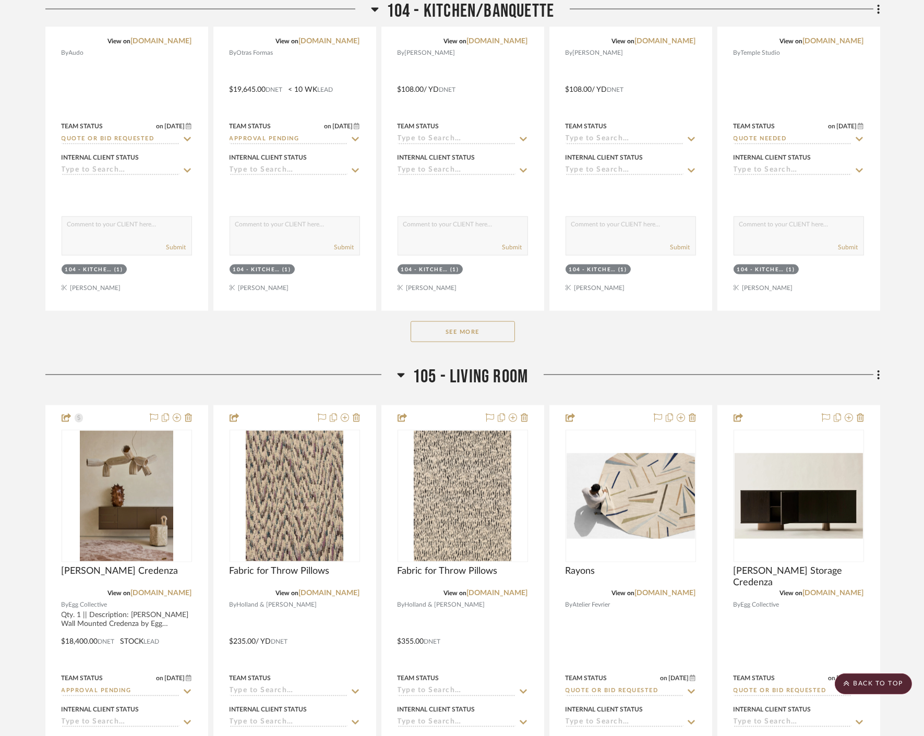
scroll to position [3071, 0]
